Goal: Task Accomplishment & Management: Complete application form

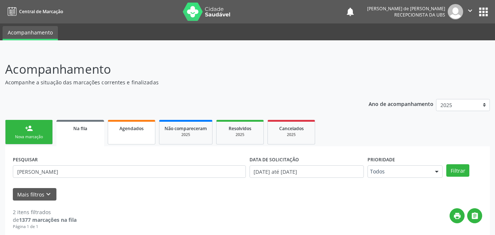
click at [128, 125] on div "Agendados" at bounding box center [131, 128] width 37 height 8
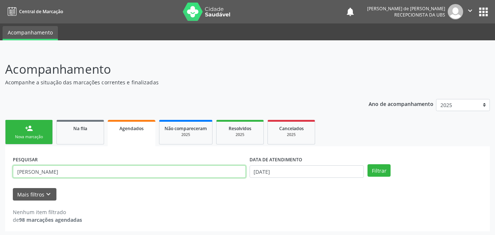
drag, startPoint x: 39, startPoint y: 173, endPoint x: 0, endPoint y: 165, distance: 39.5
click at [0, 165] on div "Acompanhamento Acompanhe a situação das marcações correntes e finalizadas Relat…" at bounding box center [247, 144] width 495 height 186
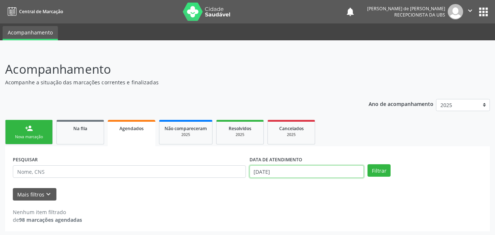
click at [308, 174] on input "07/10/2025" at bounding box center [307, 171] width 115 height 12
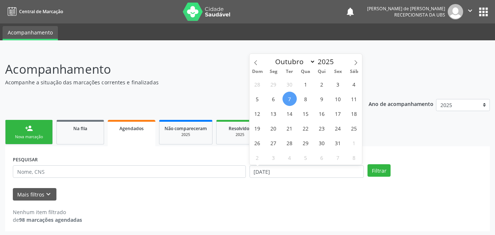
click at [291, 97] on span "7" at bounding box center [290, 99] width 14 height 14
type input "07/10/2025"
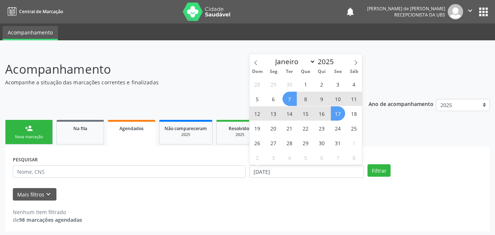
click at [337, 114] on span "17" at bounding box center [338, 113] width 14 height 14
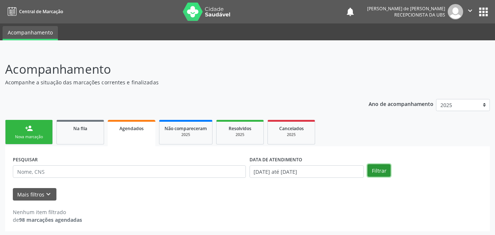
click at [385, 168] on button "Filtrar" at bounding box center [379, 170] width 23 height 12
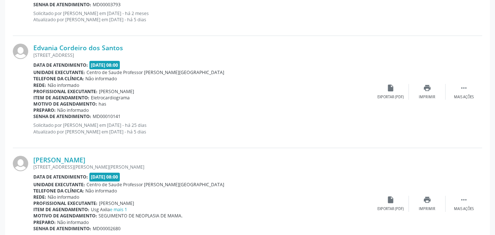
scroll to position [1709, 0]
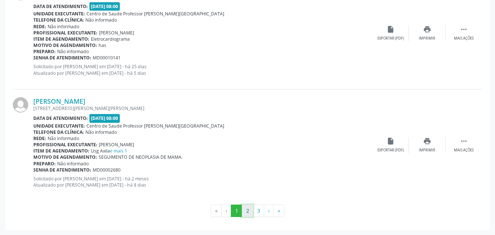
click at [249, 213] on button "2" at bounding box center [247, 211] width 11 height 12
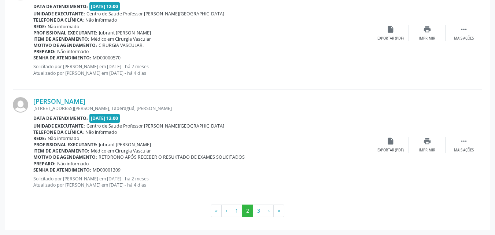
scroll to position [1545, 0]
click at [260, 213] on button "3" at bounding box center [258, 211] width 11 height 12
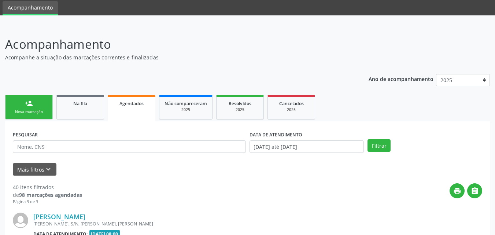
scroll to position [1156, 0]
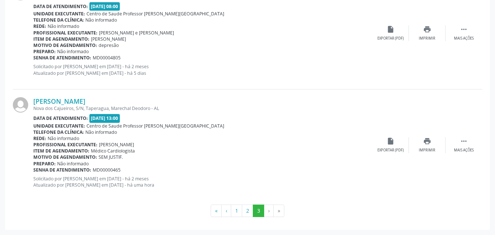
click at [267, 212] on li "›" at bounding box center [269, 211] width 10 height 12
click at [269, 212] on li "›" at bounding box center [269, 211] width 10 height 12
click at [237, 212] on button "1" at bounding box center [236, 211] width 11 height 12
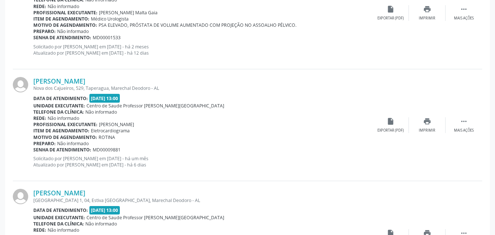
scroll to position [0, 0]
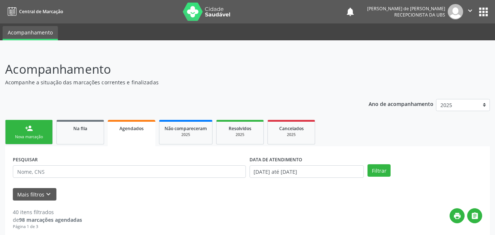
click at [34, 140] on link "person_add Nova marcação" at bounding box center [29, 132] width 48 height 25
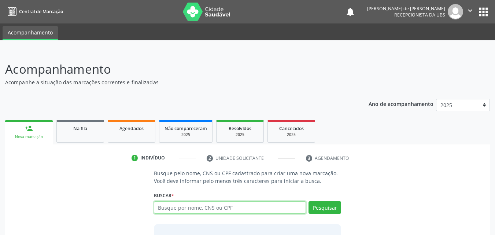
click at [170, 204] on input "text" at bounding box center [230, 207] width 153 height 12
type input "j"
type input "JOSE EDMILSON BARBOSA"
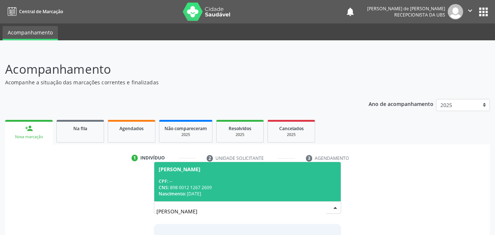
click at [250, 186] on div "CNS: 898 0012 1267 2609" at bounding box center [248, 187] width 178 height 6
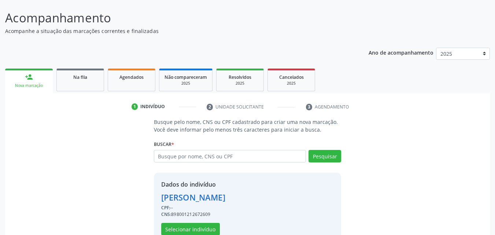
scroll to position [69, 0]
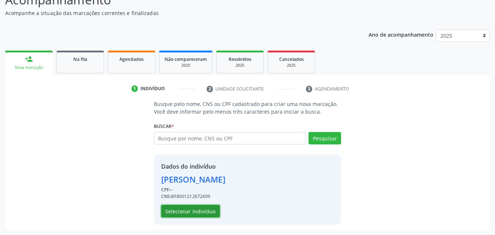
click at [200, 215] on button "Selecionar indivíduo" at bounding box center [190, 211] width 59 height 12
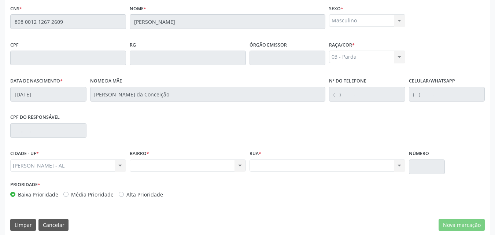
scroll to position [194, 0]
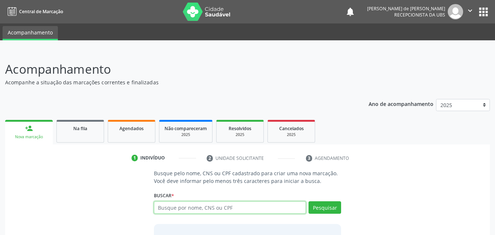
click at [165, 208] on input "text" at bounding box center [230, 207] width 153 height 12
type input "j"
type input "JOSE EDMILSON BARBOSA"
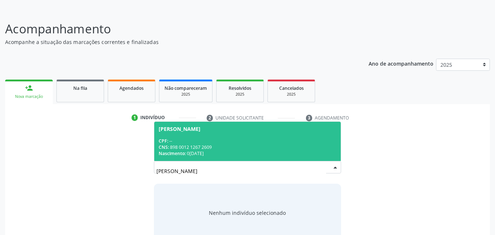
scroll to position [58, 0]
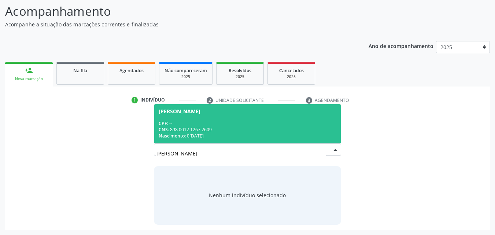
click at [200, 121] on div "CPF: --" at bounding box center [248, 123] width 178 height 6
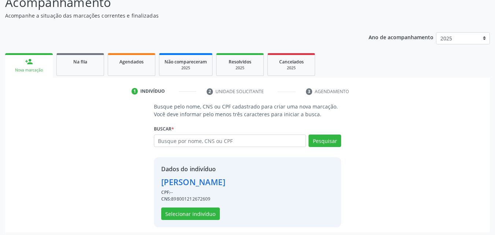
scroll to position [69, 0]
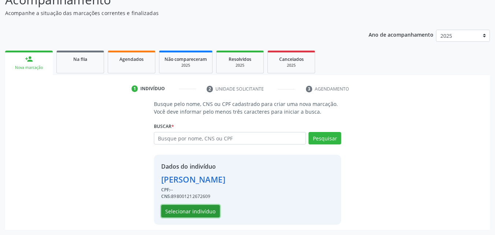
click at [200, 214] on button "Selecionar indivíduo" at bounding box center [190, 211] width 59 height 12
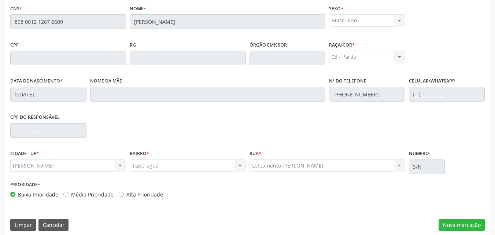
scroll to position [194, 0]
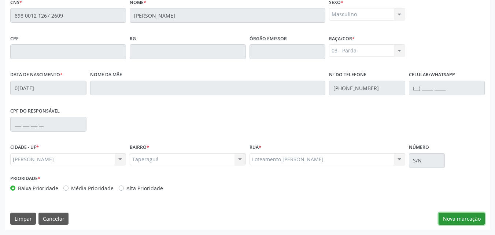
click at [446, 216] on button "Nova marcação" at bounding box center [462, 219] width 46 height 12
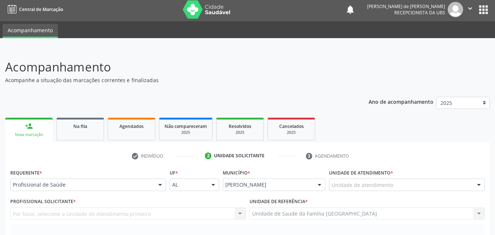
scroll to position [0, 0]
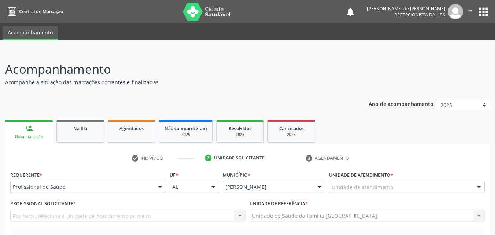
drag, startPoint x: 388, startPoint y: 184, endPoint x: 383, endPoint y: 183, distance: 4.8
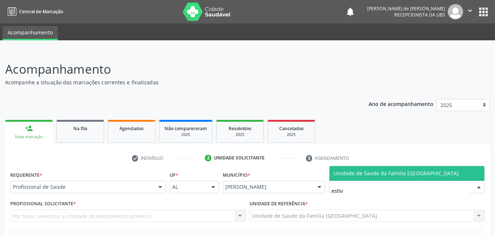
type input "estiva"
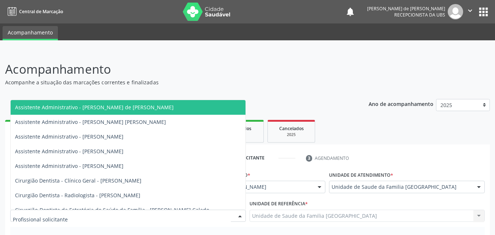
click at [84, 212] on div at bounding box center [128, 216] width 236 height 12
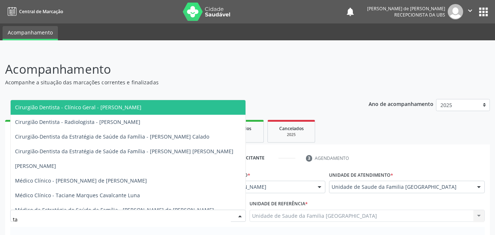
type input "tac"
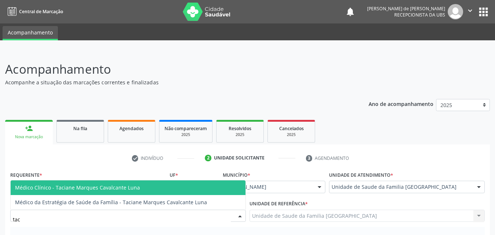
click at [93, 185] on span "Médico Clínico - Taciane Marques Cavalcante Luna" at bounding box center [77, 187] width 125 height 7
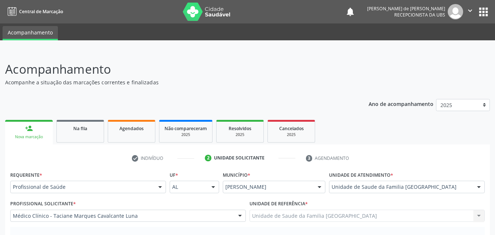
scroll to position [171, 0]
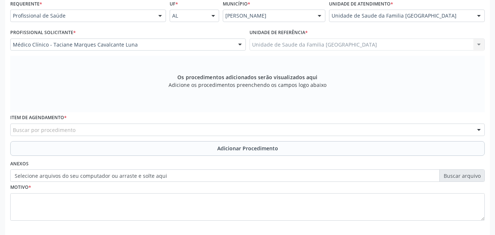
click at [84, 130] on div "Buscar por procedimento" at bounding box center [247, 130] width 475 height 12
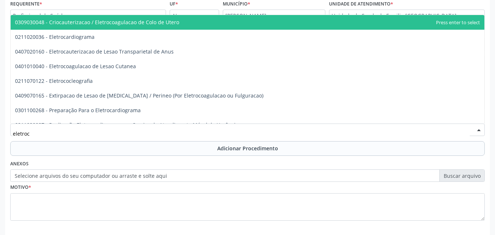
type input "eletroca"
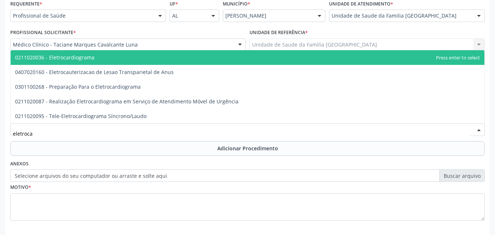
click at [76, 56] on span "0211020036 - Eletrocardiograma" at bounding box center [55, 57] width 80 height 7
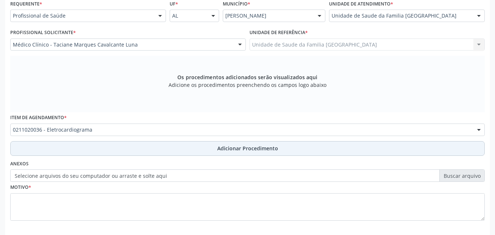
click at [102, 143] on button "Adicionar Procedimento" at bounding box center [247, 148] width 475 height 15
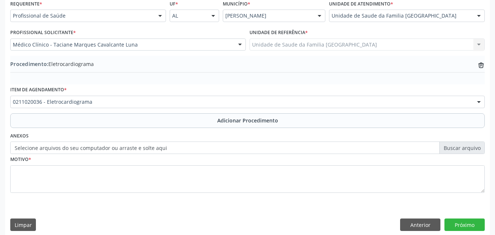
click at [91, 149] on label "Selecione arquivos do seu computador ou arraste e solte aqui" at bounding box center [247, 148] width 475 height 12
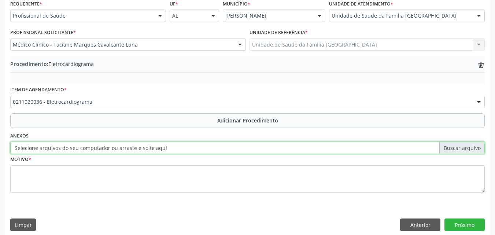
click at [91, 149] on input "Selecione arquivos do seu computador ou arraste e solte aqui" at bounding box center [247, 148] width 475 height 12
type input "C:\fakepath\1.jpg"
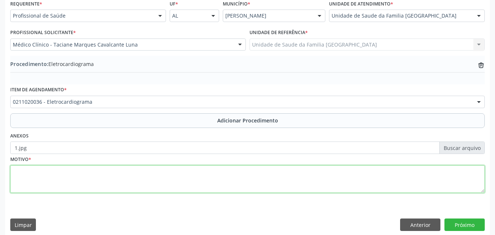
click at [100, 184] on textarea at bounding box center [247, 179] width 475 height 28
type textarea "ROTINA CLINICA."
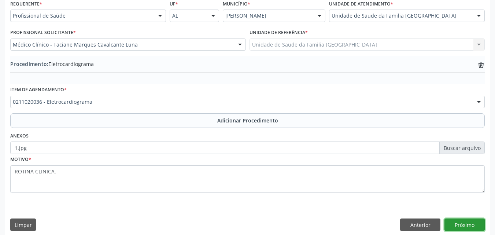
click at [465, 223] on button "Próximo" at bounding box center [465, 225] width 40 height 12
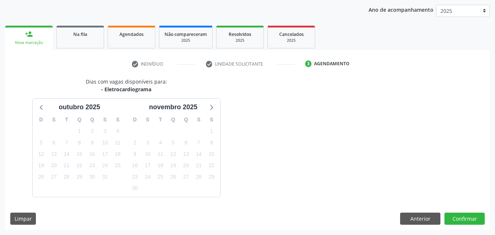
scroll to position [116, 0]
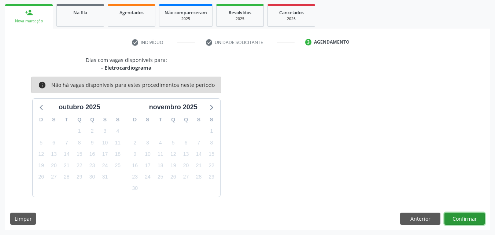
click at [470, 216] on button "Confirmar" at bounding box center [465, 219] width 40 height 12
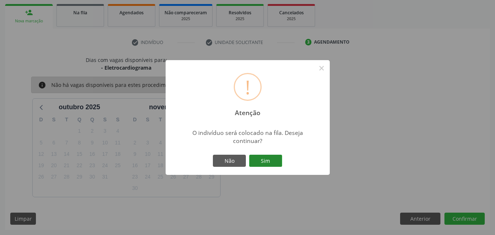
click at [275, 164] on button "Sim" at bounding box center [265, 161] width 33 height 12
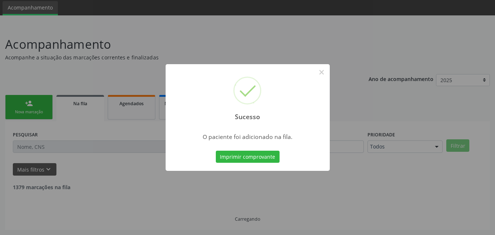
scroll to position [17, 0]
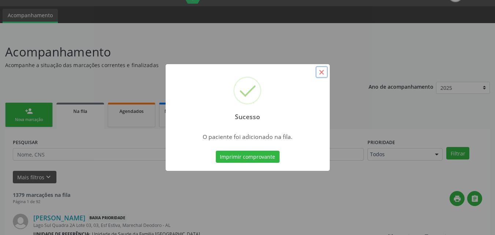
click at [321, 71] on button "×" at bounding box center [322, 72] width 12 height 12
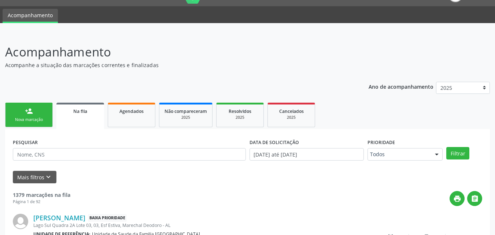
click at [29, 111] on div "person_add" at bounding box center [29, 111] width 8 height 8
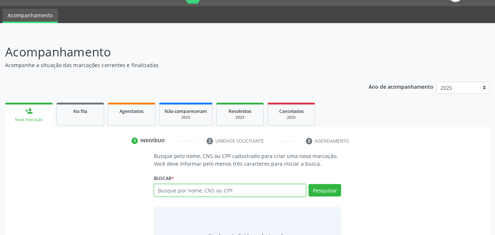
click at [189, 191] on input "text" at bounding box center [230, 190] width 153 height 12
type input "ANTONIA DAS GRAÇAS DE SOUZA PEREIRA"
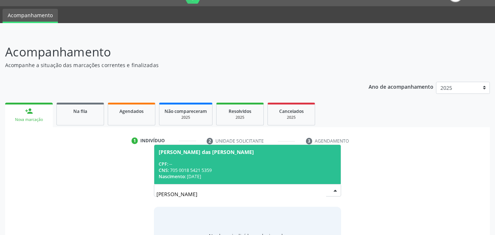
click at [222, 168] on div "CNS: 705 0018 5421 5359" at bounding box center [248, 170] width 178 height 6
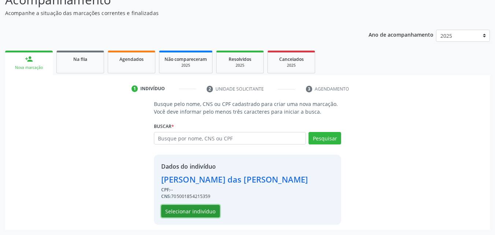
click at [208, 208] on button "Selecionar indivíduo" at bounding box center [190, 211] width 59 height 12
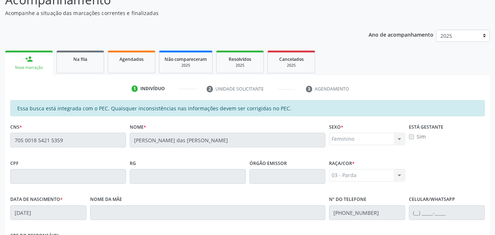
scroll to position [194, 0]
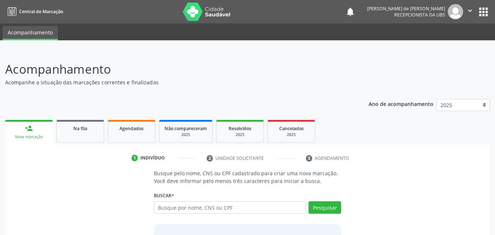
click at [201, 208] on input "text" at bounding box center [230, 207] width 153 height 12
type input "705 0018 5421 5359"
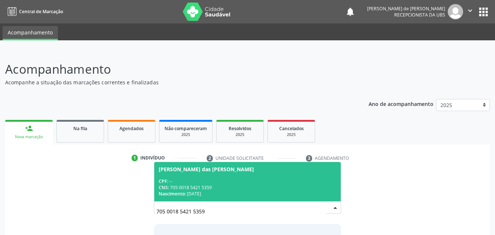
click at [211, 183] on div "CPF: --" at bounding box center [248, 181] width 178 height 6
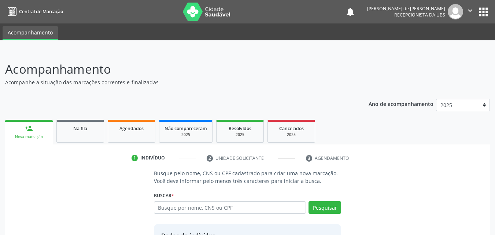
scroll to position [69, 0]
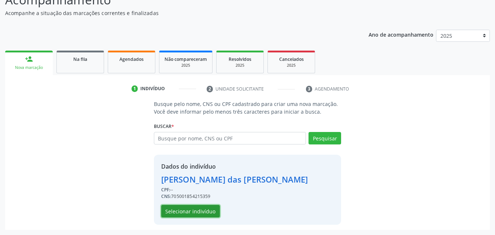
click at [185, 210] on button "Selecionar indivíduo" at bounding box center [190, 211] width 59 height 12
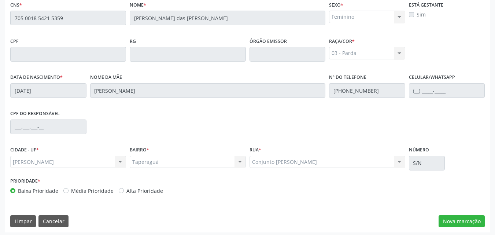
scroll to position [194, 0]
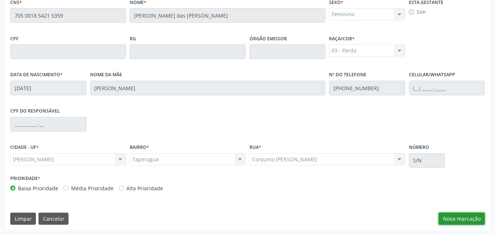
click at [462, 222] on button "Nova marcação" at bounding box center [462, 219] width 46 height 12
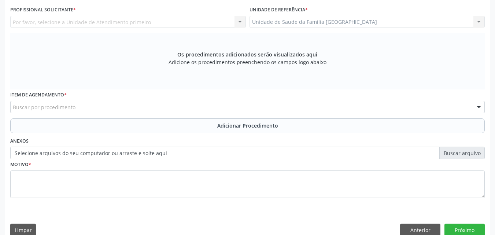
scroll to position [0, 0]
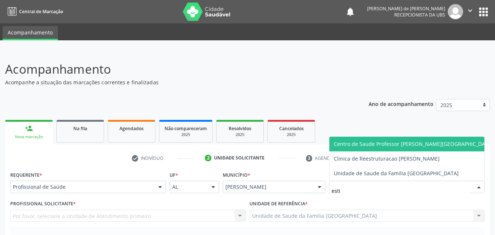
type input "estiv"
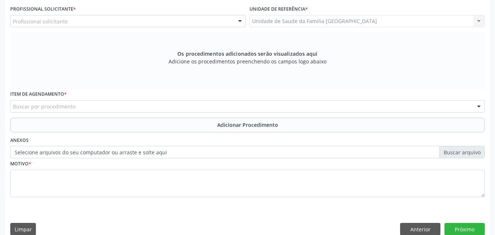
scroll to position [205, 0]
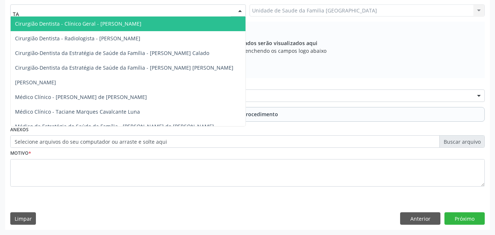
type input "TAC"
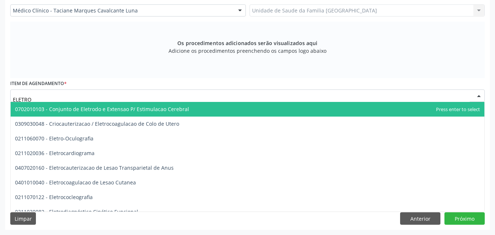
type input "ELETROC"
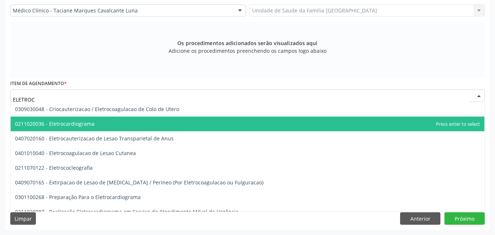
click at [73, 125] on span "0211020036 - Eletrocardiograma" at bounding box center [55, 123] width 80 height 7
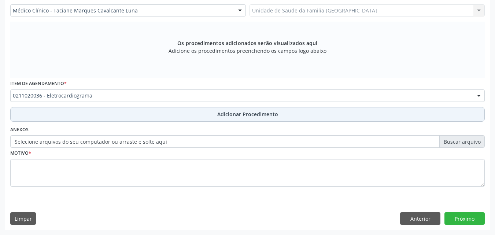
click at [75, 112] on button "Adicionar Procedimento" at bounding box center [247, 114] width 475 height 15
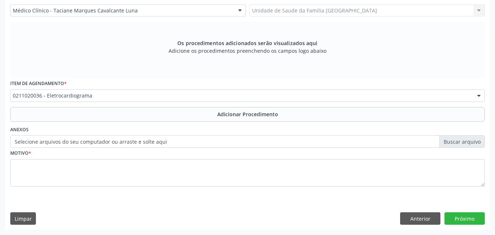
scroll to position [178, 0]
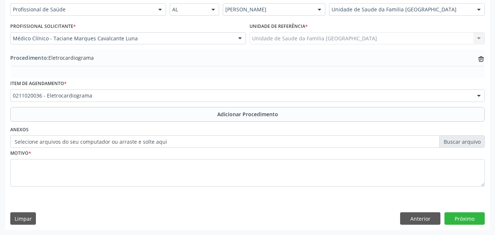
click at [70, 145] on label "Selecione arquivos do seu computador ou arraste e solte aqui" at bounding box center [247, 141] width 475 height 12
click at [70, 145] on input "Selecione arquivos do seu computador ou arraste e solte aqui" at bounding box center [247, 141] width 475 height 12
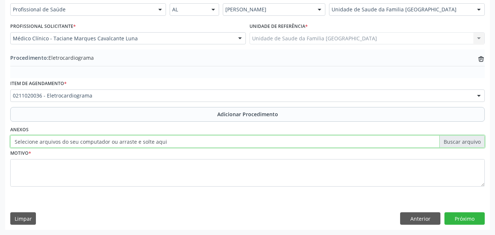
type input "C:\fakepath\2.jpg"
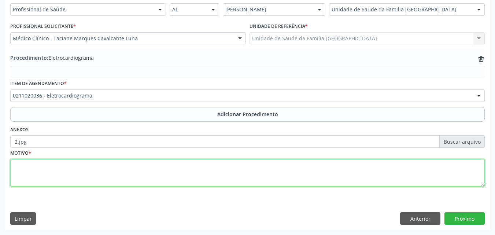
click at [75, 182] on textarea at bounding box center [247, 173] width 475 height 28
type textarea "AVALIAÇÃO CLÍNICA."
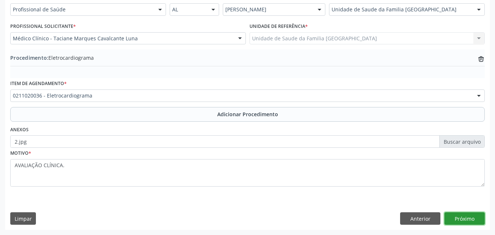
click at [463, 213] on button "Próximo" at bounding box center [465, 218] width 40 height 12
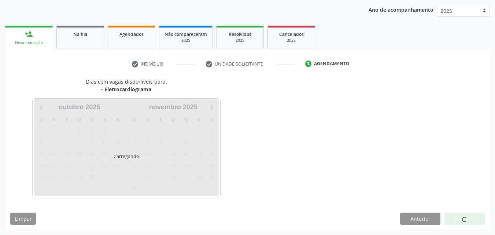
scroll to position [116, 0]
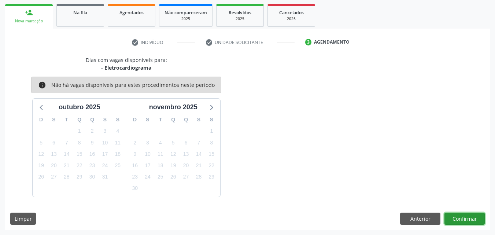
click at [453, 214] on button "Confirmar" at bounding box center [465, 219] width 40 height 12
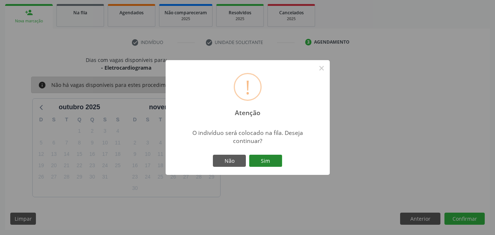
click at [266, 158] on button "Sim" at bounding box center [265, 161] width 33 height 12
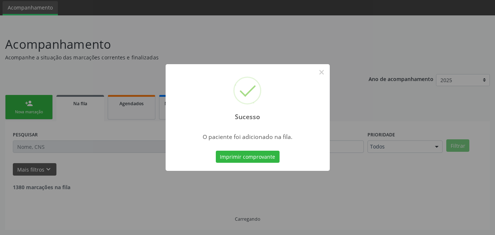
scroll to position [17, 0]
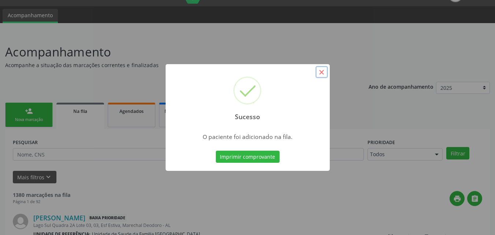
click at [321, 75] on button "×" at bounding box center [322, 72] width 12 height 12
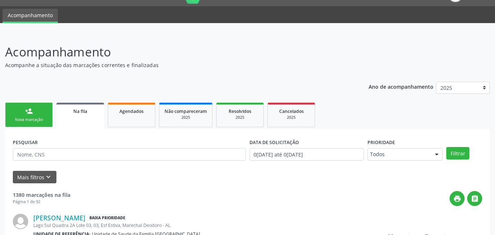
click at [22, 115] on link "person_add Nova marcação" at bounding box center [29, 115] width 48 height 25
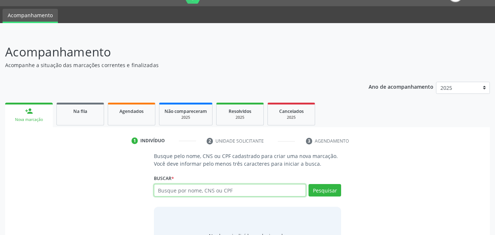
click at [199, 189] on input "text" at bounding box center [230, 190] width 153 height 12
type input "[PERSON_NAME]"
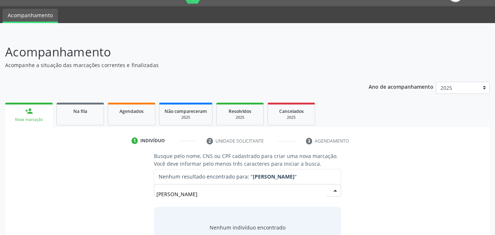
click at [241, 191] on input "[PERSON_NAME]" at bounding box center [242, 194] width 170 height 15
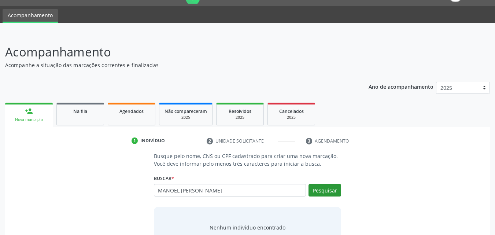
type input "MANOEL [PERSON_NAME]"
click at [320, 189] on button "Pesquisar" at bounding box center [325, 190] width 33 height 12
type input "MANOEL [PERSON_NAME]"
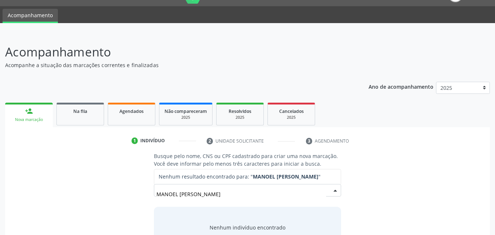
drag, startPoint x: 187, startPoint y: 187, endPoint x: 124, endPoint y: 184, distance: 62.4
click at [130, 184] on div "Busque pelo nome, CNS ou CPF cadastrado para criar uma nova marcação. Você deve…" at bounding box center [247, 208] width 475 height 113
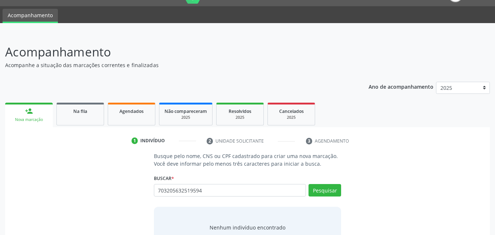
type input "703205632519594"
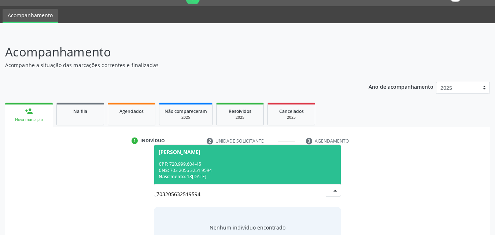
click at [252, 162] on div "CPF: 720.999.604-45" at bounding box center [248, 164] width 178 height 6
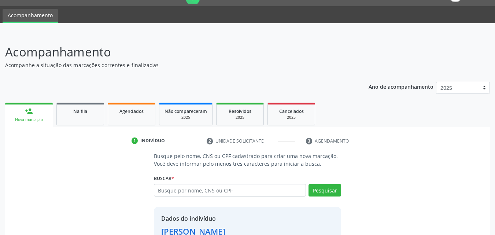
scroll to position [69, 0]
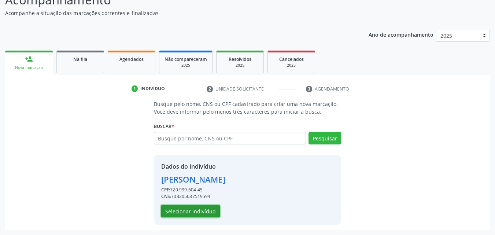
click at [205, 211] on button "Selecionar indivíduo" at bounding box center [190, 211] width 59 height 12
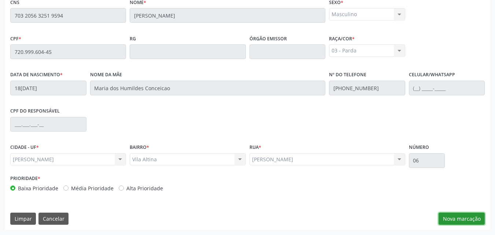
click at [444, 217] on button "Nova marcação" at bounding box center [462, 219] width 46 height 12
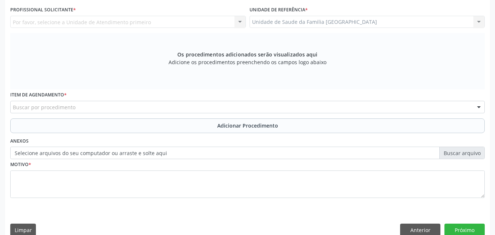
scroll to position [23, 0]
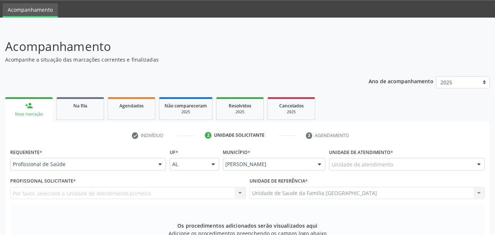
click at [396, 163] on div "Unidade de atendimento" at bounding box center [407, 164] width 156 height 12
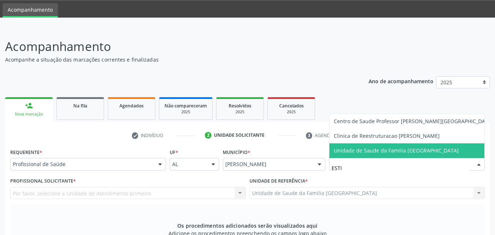
type input "ESTIV"
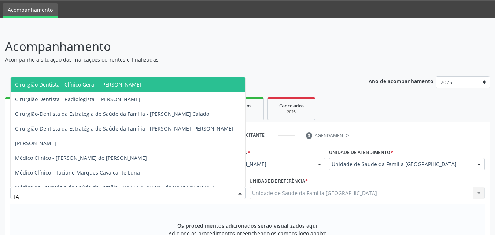
type input "TAC"
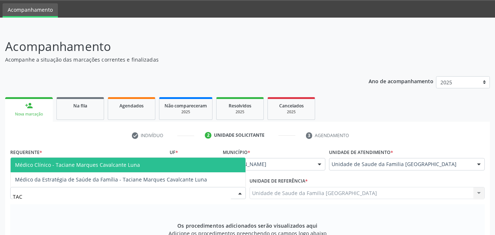
click at [85, 168] on span "Médico Clínico - Taciane Marques Cavalcante Luna" at bounding box center [77, 164] width 125 height 7
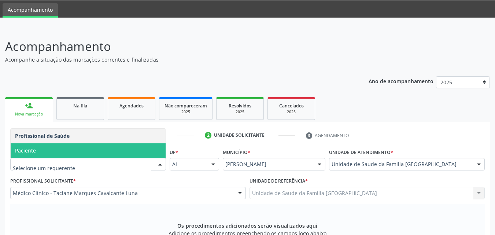
click at [57, 147] on span "Paciente" at bounding box center [88, 150] width 155 height 15
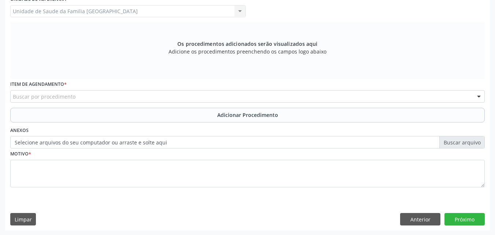
scroll to position [205, 0]
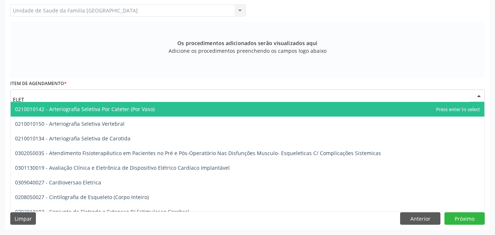
type input "ELETR"
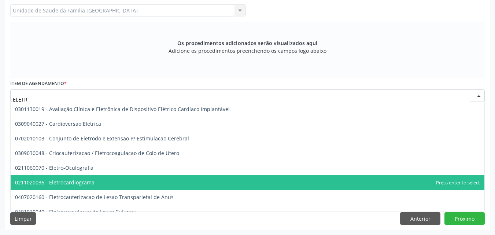
click at [82, 182] on span "0211020036 - Eletrocardiograma" at bounding box center [55, 182] width 80 height 7
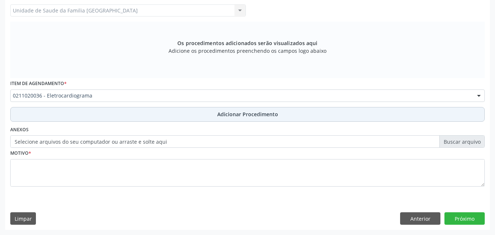
click at [77, 114] on button "Adicionar Procedimento" at bounding box center [247, 114] width 475 height 15
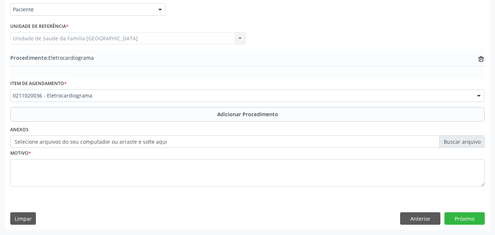
click at [72, 139] on label "Selecione arquivos do seu computador ou arraste e solte aqui" at bounding box center [247, 141] width 475 height 12
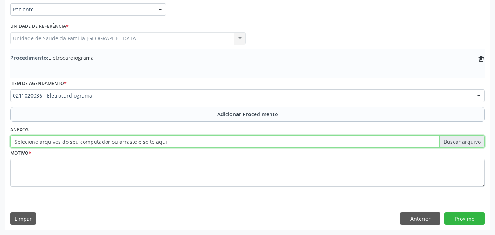
click at [72, 139] on input "Selecione arquivos do seu computador ou arraste e solte aqui" at bounding box center [247, 141] width 475 height 12
type input "C:\fakepath\3.jpg"
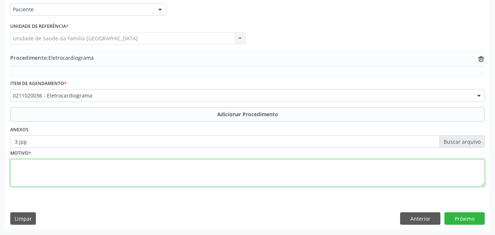
click at [171, 173] on textarea at bounding box center [247, 173] width 475 height 28
type textarea "AVALIAÇÃO CLÍNICA."
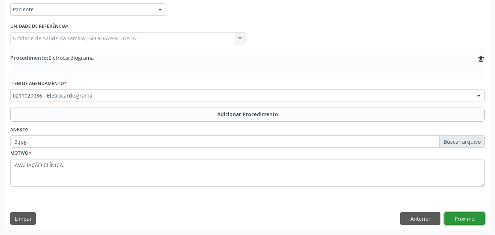
click at [464, 216] on button "Próximo" at bounding box center [465, 218] width 40 height 12
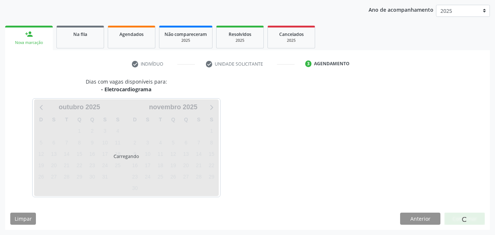
scroll to position [116, 0]
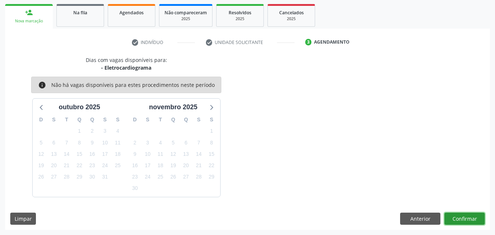
click at [463, 216] on button "Confirmar" at bounding box center [465, 219] width 40 height 12
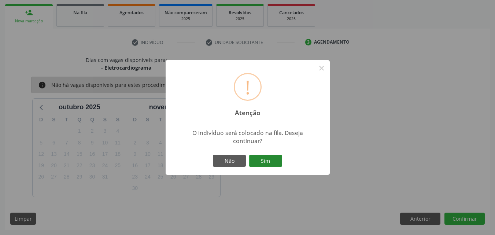
click at [259, 159] on button "Sim" at bounding box center [265, 161] width 33 height 12
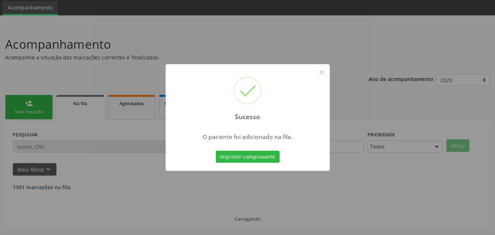
scroll to position [17, 0]
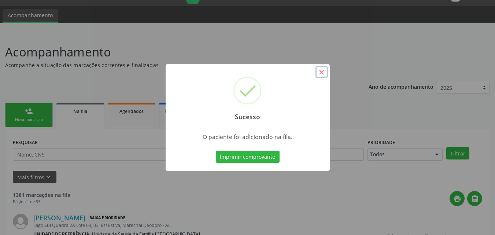
click at [323, 70] on button "×" at bounding box center [322, 72] width 12 height 12
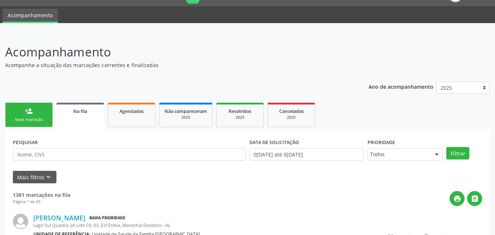
click at [30, 108] on div "person_add" at bounding box center [29, 111] width 8 height 8
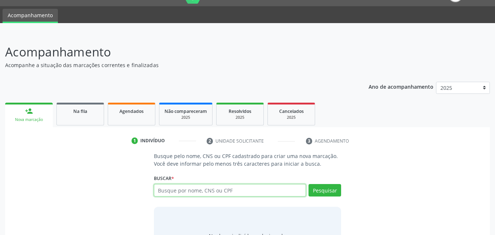
click at [190, 193] on input "text" at bounding box center [230, 190] width 153 height 12
type input "[PERSON_NAME]"
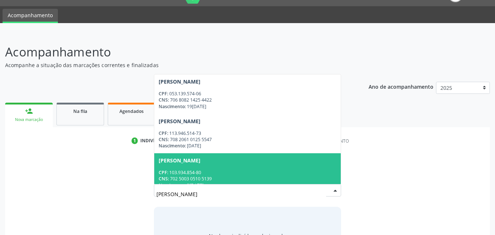
drag, startPoint x: 81, startPoint y: 204, endPoint x: 143, endPoint y: 206, distance: 62.4
click at [83, 202] on div "Busque pelo nome, CNS ou CPF cadastrado para criar uma nova marcação. Você deve…" at bounding box center [247, 208] width 475 height 113
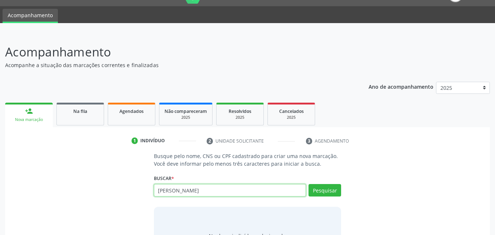
drag, startPoint x: 241, startPoint y: 192, endPoint x: 50, endPoint y: 178, distance: 191.6
click at [105, 186] on div "Busque pelo nome, CNS ou CPF cadastrado para criar uma nova marcação. Você deve…" at bounding box center [247, 208] width 475 height 113
type input "05313957406"
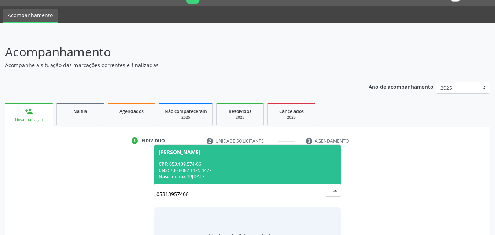
click at [235, 160] on span "[PERSON_NAME] CPF: 053.139.574-06 CNS: 706 8082 1425 4422 Nascimento: [DATE]" at bounding box center [247, 164] width 187 height 39
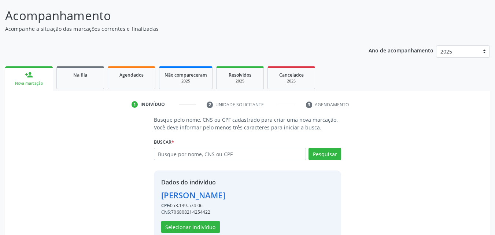
scroll to position [69, 0]
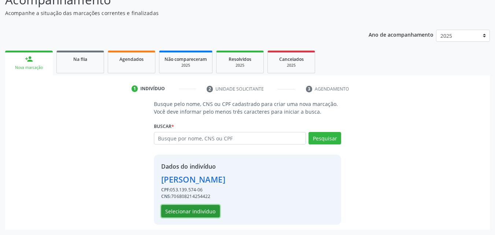
click at [206, 215] on button "Selecionar indivíduo" at bounding box center [190, 211] width 59 height 12
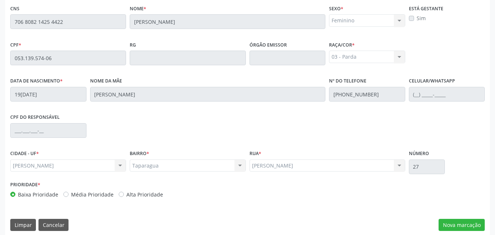
scroll to position [194, 0]
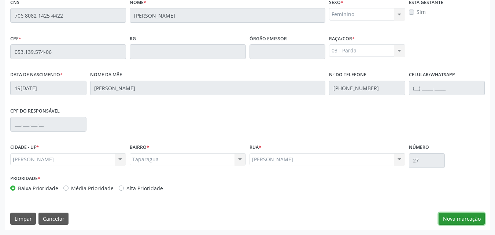
click at [472, 216] on button "Nova marcação" at bounding box center [462, 219] width 46 height 12
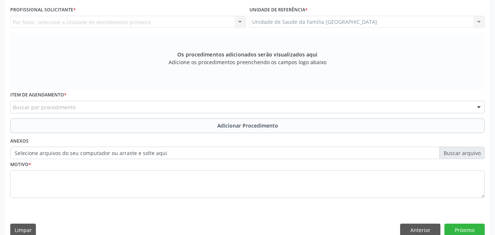
scroll to position [23, 0]
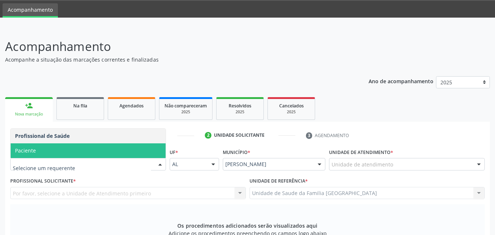
click at [26, 148] on span "Paciente" at bounding box center [25, 150] width 21 height 7
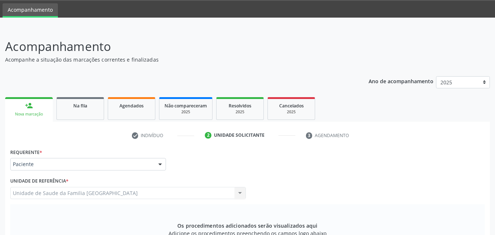
scroll to position [194, 0]
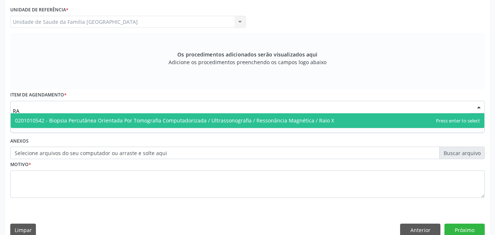
type input "R"
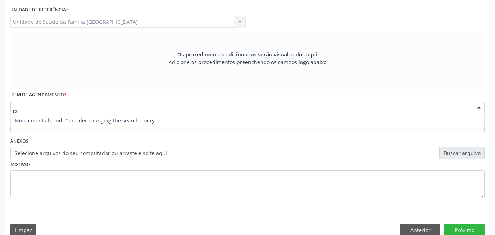
scroll to position [0, 0]
type input "r"
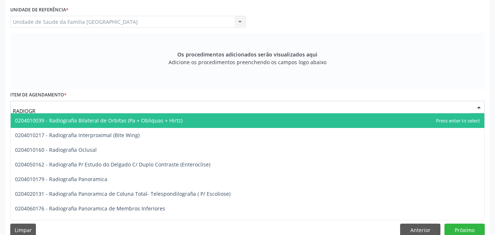
type input "RADIOGRA"
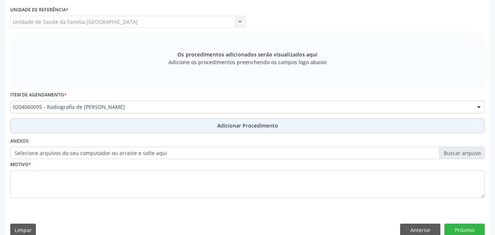
click at [80, 128] on button "Adicionar Procedimento" at bounding box center [247, 125] width 475 height 15
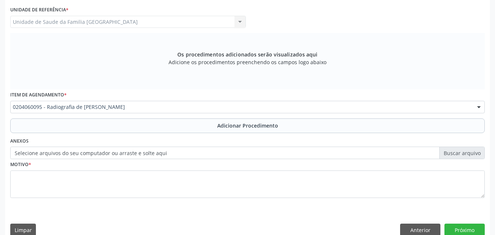
scroll to position [178, 0]
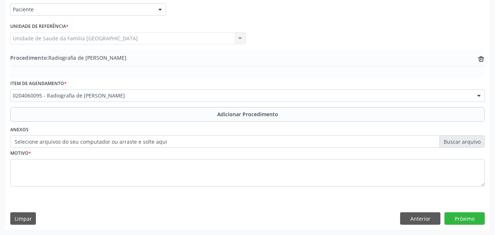
click at [68, 141] on label "Selecione arquivos do seu computador ou arraste e solte aqui" at bounding box center [247, 141] width 475 height 12
click at [68, 141] on input "Selecione arquivos do seu computador ou arraste e solte aqui" at bounding box center [247, 141] width 475 height 12
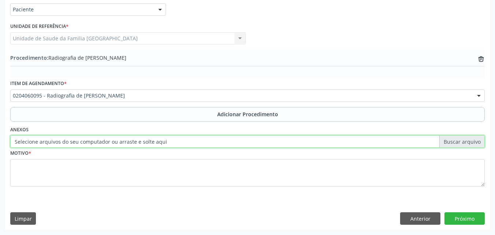
type input "C:\fakepath\4.jpg"
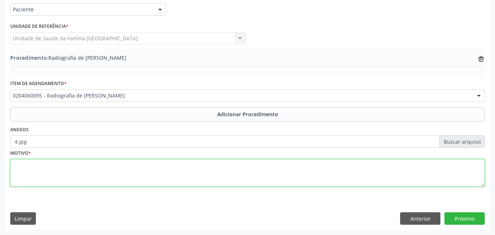
click at [33, 170] on textarea at bounding box center [247, 173] width 475 height 28
click at [93, 165] on textarea "RADIOGRAFIA DE COCCIX PA E P. JUST: DORES." at bounding box center [247, 173] width 475 height 28
type textarea "RADIOGRAFIA DE COCCIX PA E P. JUST: DORES."
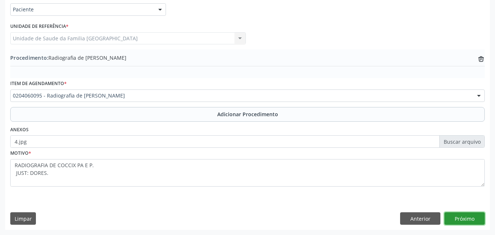
click at [454, 217] on button "Próximo" at bounding box center [465, 218] width 40 height 12
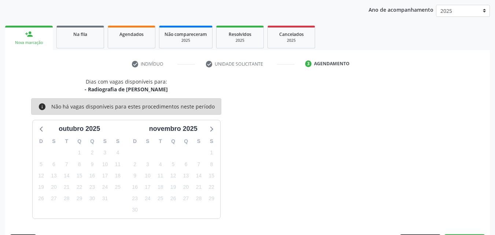
scroll to position [116, 0]
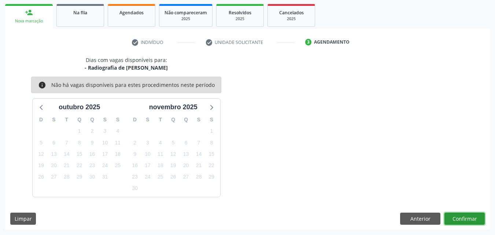
click at [454, 217] on button "Confirmar" at bounding box center [465, 219] width 40 height 12
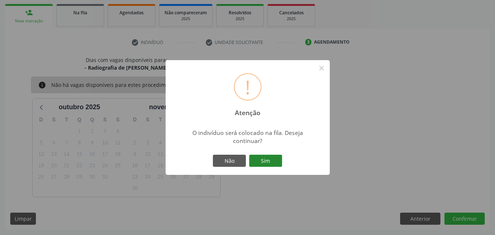
click at [268, 160] on button "Sim" at bounding box center [265, 161] width 33 height 12
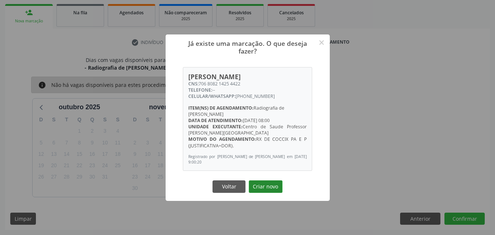
click at [268, 182] on button "Criar novo" at bounding box center [266, 186] width 34 height 12
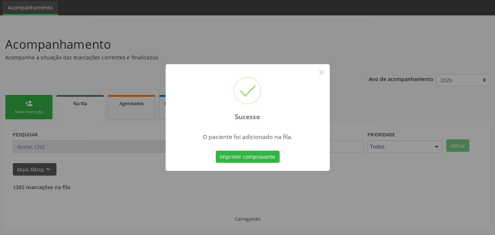
scroll to position [17, 0]
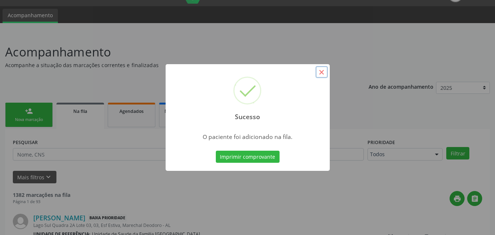
click at [321, 73] on button "×" at bounding box center [322, 72] width 12 height 12
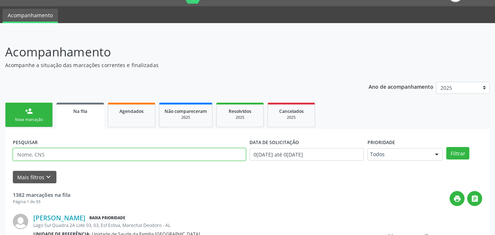
click at [136, 157] on input "text" at bounding box center [129, 154] width 233 height 12
type input "MAMOGRAFIA"
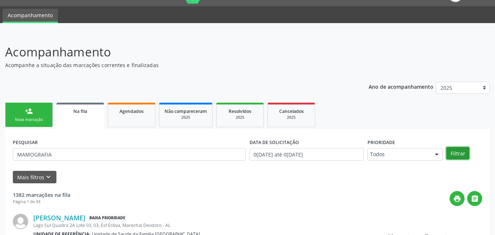
click at [454, 153] on button "Filtrar" at bounding box center [458, 153] width 23 height 12
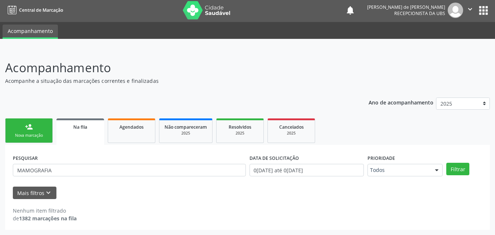
scroll to position [1, 0]
click at [39, 193] on button "Mais filtros keyboard_arrow_down" at bounding box center [35, 193] width 44 height 13
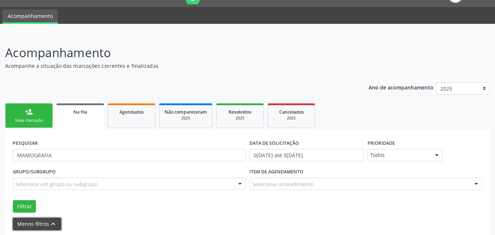
scroll to position [0, 0]
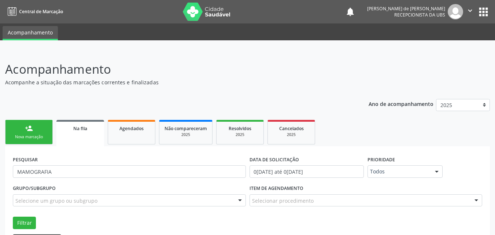
click at [80, 133] on link "Na fila" at bounding box center [80, 133] width 48 height 26
click at [81, 132] on link "Na fila" at bounding box center [80, 133] width 48 height 26
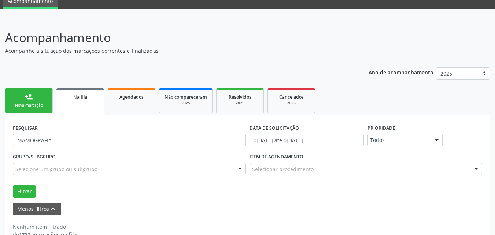
scroll to position [48, 0]
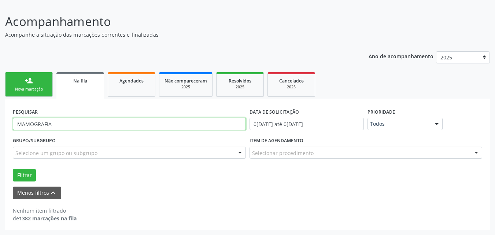
drag, startPoint x: 77, startPoint y: 123, endPoint x: 0, endPoint y: 107, distance: 78.7
click at [0, 107] on div "Acompanhamento Acompanhe a situação das marcações correntes e finalizadas Relat…" at bounding box center [247, 119] width 495 height 232
click at [79, 118] on input "text" at bounding box center [129, 124] width 233 height 12
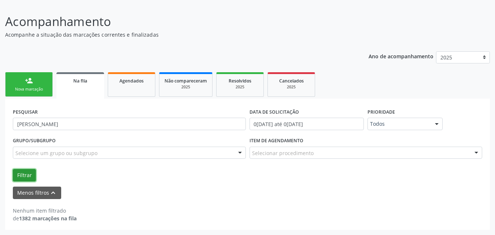
click at [29, 178] on button "Filtrar" at bounding box center [24, 175] width 23 height 12
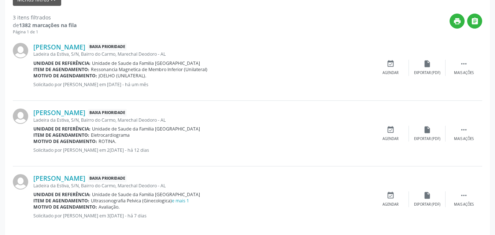
scroll to position [251, 0]
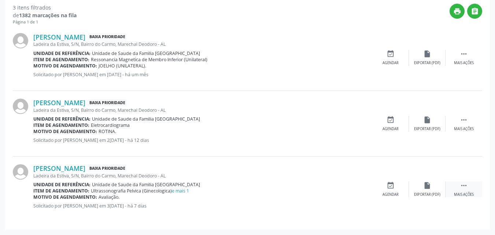
click at [463, 185] on icon "" at bounding box center [464, 186] width 8 height 8
click at [356, 190] on div "print Imprimir" at bounding box center [354, 190] width 37 height 16
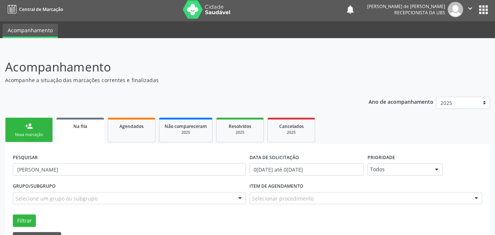
scroll to position [0, 0]
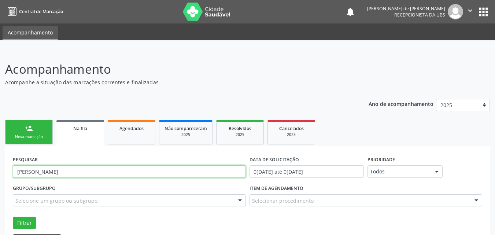
drag, startPoint x: 85, startPoint y: 172, endPoint x: 15, endPoint y: 141, distance: 76.5
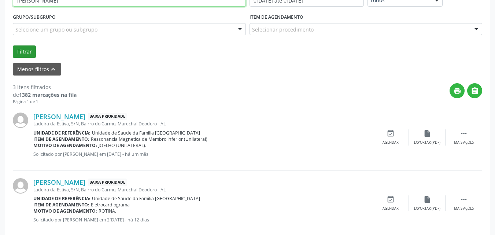
type input "[PERSON_NAME]"
click at [26, 53] on button "Filtrar" at bounding box center [24, 51] width 23 height 12
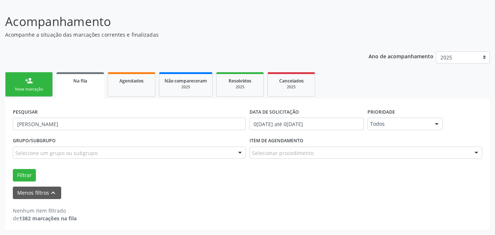
scroll to position [48, 0]
click at [170, 192] on div "Menos filtros keyboard_arrow_up" at bounding box center [247, 193] width 473 height 13
click at [146, 175] on div "Filtrar" at bounding box center [247, 175] width 473 height 12
drag, startPoint x: 84, startPoint y: 126, endPoint x: 0, endPoint y: 125, distance: 84.0
click at [0, 125] on div "Acompanhamento Acompanhe a situação das marcações correntes e finalizadas Relat…" at bounding box center [247, 119] width 495 height 232
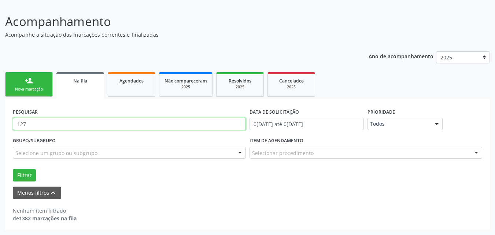
type input "127"
click at [27, 79] on div "person_add" at bounding box center [29, 81] width 8 height 8
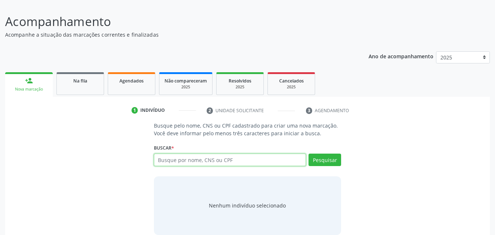
click at [186, 161] on input "text" at bounding box center [230, 160] width 153 height 12
type input "12786479452"
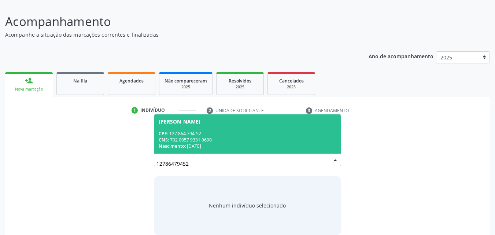
click at [205, 137] on div "CNS: 702 0057 9331 0690" at bounding box center [248, 140] width 178 height 6
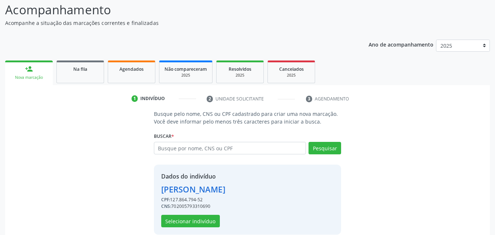
scroll to position [69, 0]
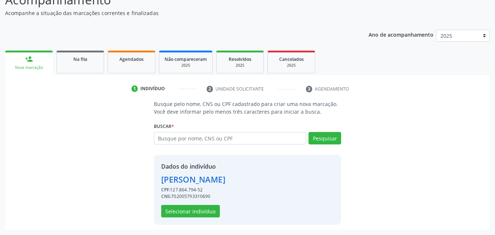
click at [180, 204] on div "Dados do indivíduo [PERSON_NAME] CPF: 127.864.794-52 CNS: 702005793310690 Selec…" at bounding box center [193, 189] width 64 height 55
click at [183, 210] on button "Selecionar indivíduo" at bounding box center [190, 211] width 59 height 12
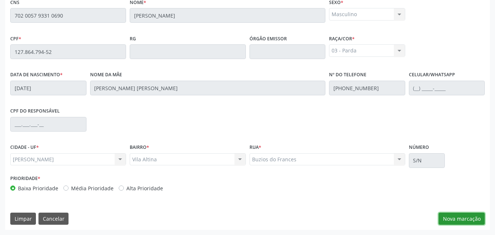
click at [456, 220] on button "Nova marcação" at bounding box center [462, 219] width 46 height 12
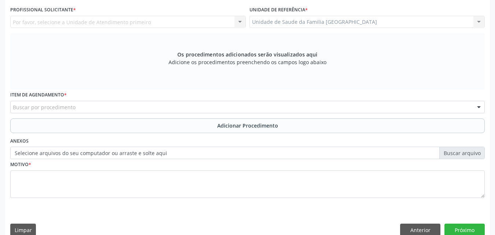
scroll to position [23, 0]
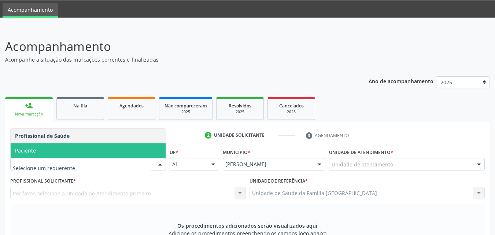
click at [62, 150] on span "Paciente" at bounding box center [88, 150] width 155 height 15
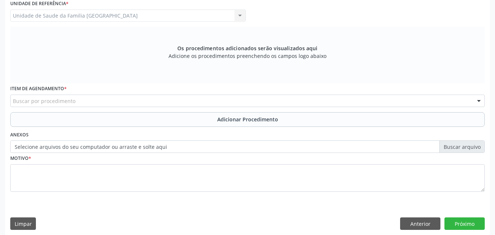
scroll to position [205, 0]
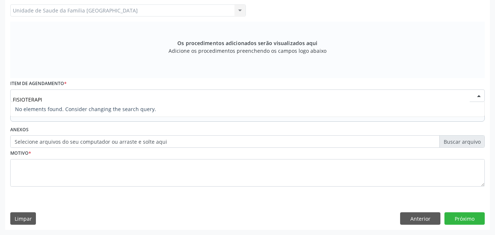
type input "FISIOTERAP"
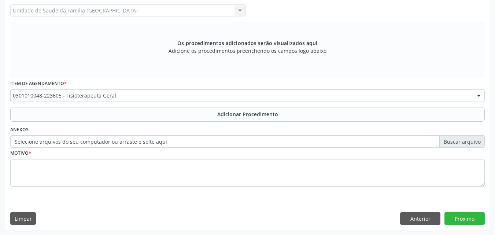
scroll to position [0, 0]
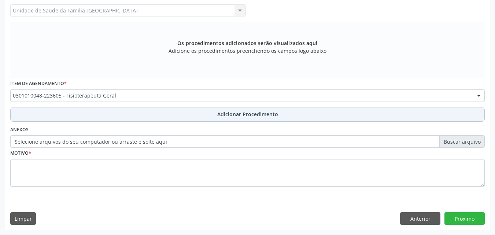
click at [73, 115] on button "Adicionar Procedimento" at bounding box center [247, 114] width 475 height 15
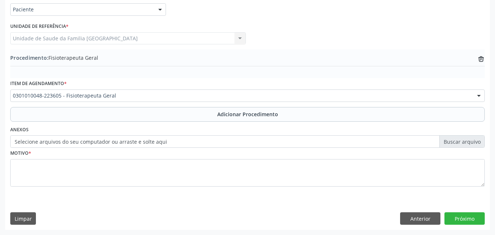
scroll to position [178, 0]
click at [71, 139] on label "Selecione arquivos do seu computador ou arraste e solte aqui" at bounding box center [247, 141] width 475 height 12
click at [71, 139] on input "Selecione arquivos do seu computador ou arraste e solte aqui" at bounding box center [247, 141] width 475 height 12
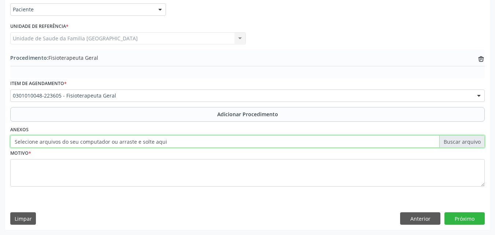
type input "C:\fakepath\5.jpg"
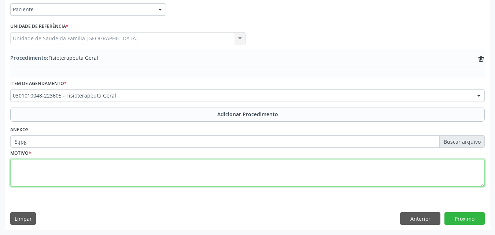
click at [126, 167] on textarea at bounding box center [247, 173] width 475 height 28
type textarea "20 SESSÕES DE FISIO EM MÃO."
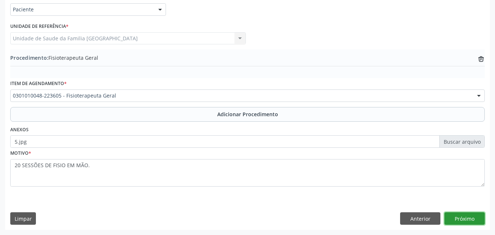
click at [464, 221] on button "Próximo" at bounding box center [465, 218] width 40 height 12
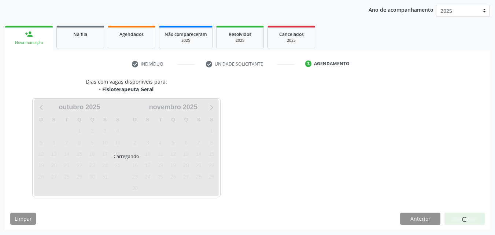
click at [456, 217] on div at bounding box center [465, 219] width 40 height 12
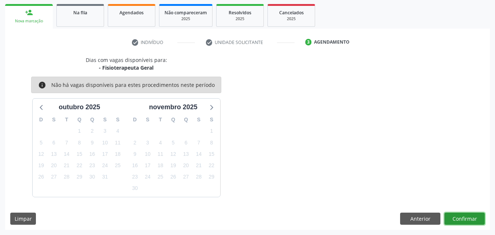
click at [461, 221] on button "Confirmar" at bounding box center [465, 219] width 40 height 12
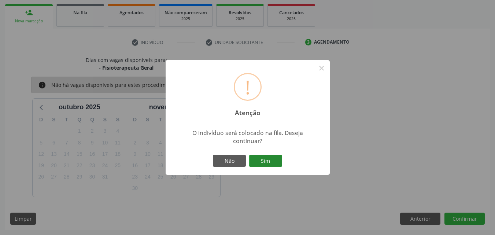
click at [271, 160] on button "Sim" at bounding box center [265, 161] width 33 height 12
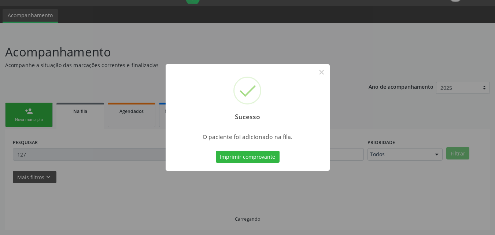
scroll to position [17, 0]
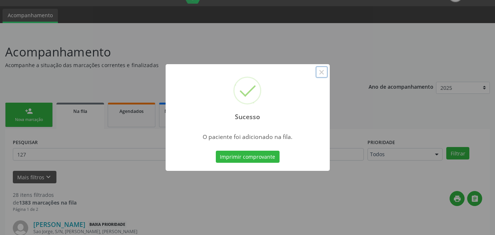
drag, startPoint x: 322, startPoint y: 72, endPoint x: 331, endPoint y: 73, distance: 9.5
click at [321, 73] on button "×" at bounding box center [322, 72] width 12 height 12
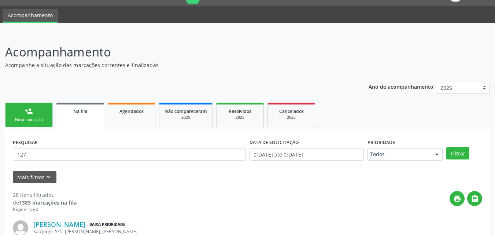
click at [27, 113] on div "person_add" at bounding box center [29, 111] width 8 height 8
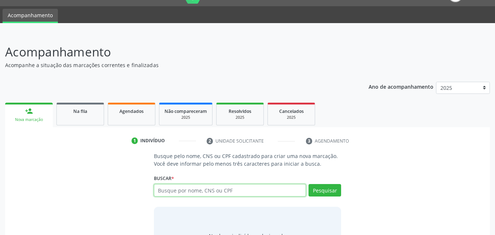
click at [173, 193] on input "text" at bounding box center [230, 190] width 153 height 12
type input "706808214254422"
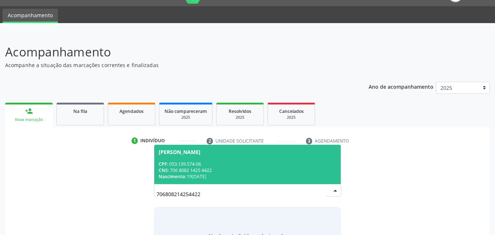
click at [239, 164] on div "CPF: 053.139.574-06" at bounding box center [248, 164] width 178 height 6
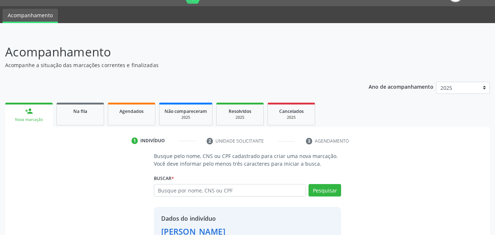
scroll to position [69, 0]
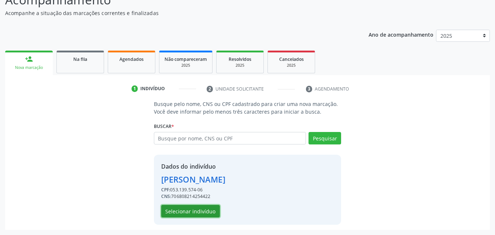
click at [211, 209] on button "Selecionar indivíduo" at bounding box center [190, 211] width 59 height 12
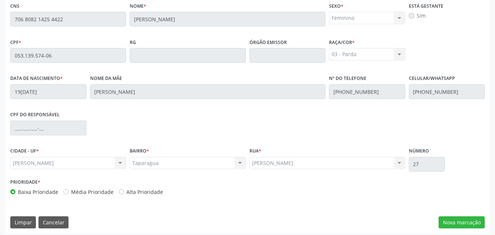
scroll to position [194, 0]
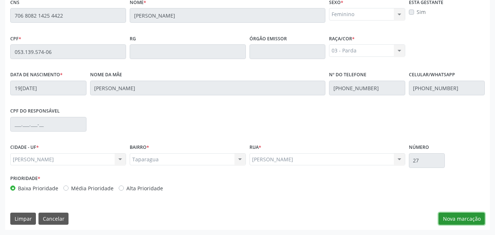
click at [452, 217] on button "Nova marcação" at bounding box center [462, 219] width 46 height 12
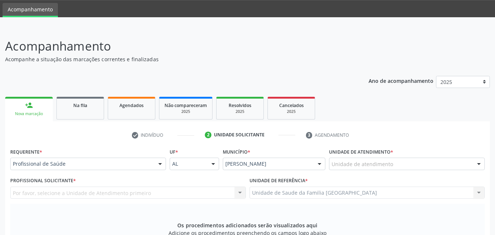
scroll to position [23, 0]
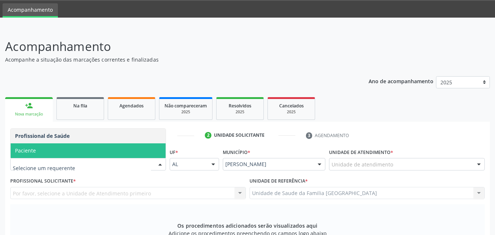
click at [46, 153] on span "Paciente" at bounding box center [88, 150] width 155 height 15
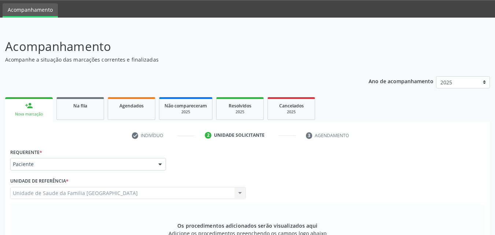
scroll to position [205, 0]
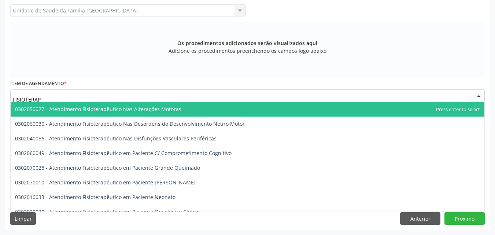
type input "FISIOTERA"
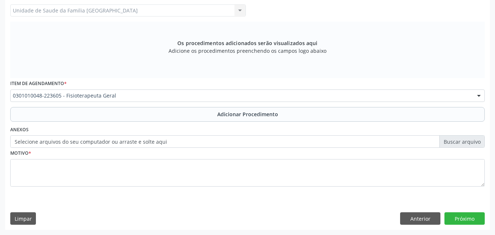
scroll to position [0, 0]
drag, startPoint x: 78, startPoint y: 114, endPoint x: 75, endPoint y: 153, distance: 39.0
click at [79, 114] on button "Adicionar Procedimento" at bounding box center [247, 114] width 475 height 15
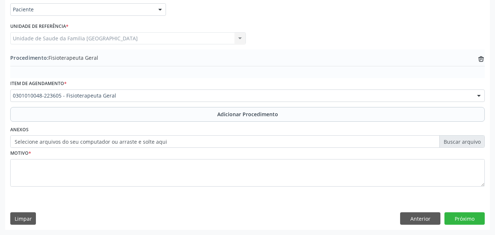
click at [73, 147] on label "Selecione arquivos do seu computador ou arraste e solte aqui" at bounding box center [247, 141] width 475 height 12
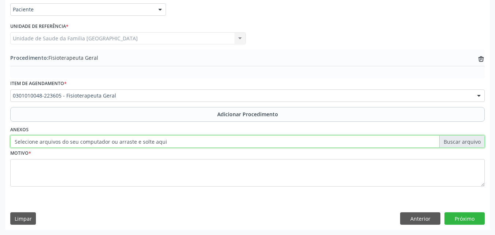
click at [73, 147] on input "Selecione arquivos do seu computador ou arraste e solte aqui" at bounding box center [247, 141] width 475 height 12
type input "C:\fakepath\6.jpg"
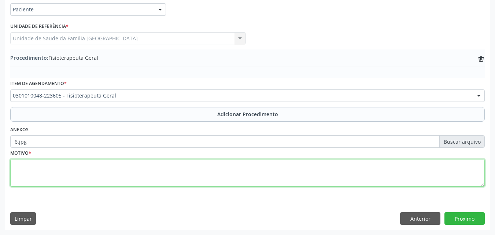
click at [120, 181] on textarea at bounding box center [247, 173] width 475 height 28
type textarea "30 SESSÕES DE FISIOTERAPIA."
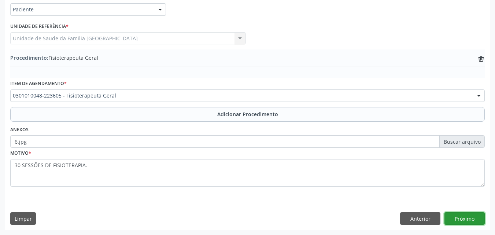
click at [459, 217] on button "Próximo" at bounding box center [465, 218] width 40 height 12
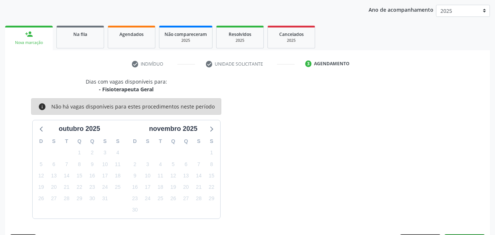
scroll to position [116, 0]
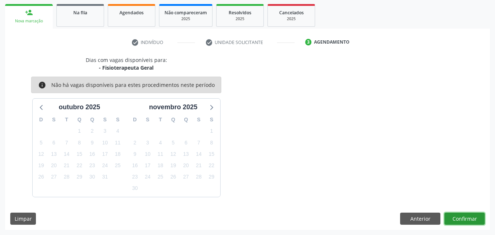
click at [466, 220] on button "Confirmar" at bounding box center [465, 219] width 40 height 12
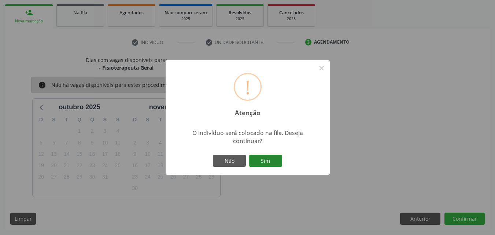
click at [257, 159] on button "Sim" at bounding box center [265, 161] width 33 height 12
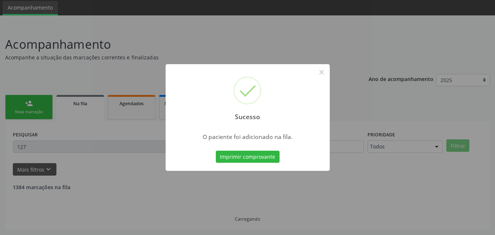
scroll to position [17, 0]
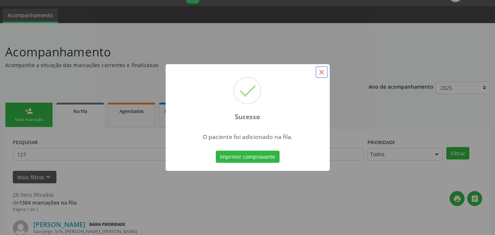
click at [324, 73] on button "×" at bounding box center [322, 72] width 12 height 12
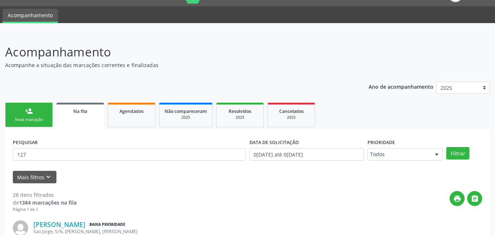
click at [30, 110] on div "person_add" at bounding box center [29, 111] width 8 height 8
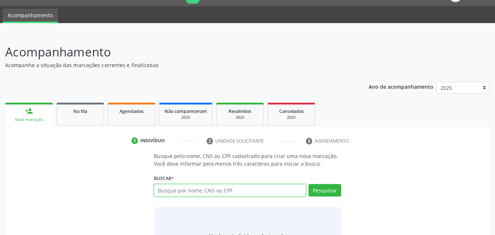
click at [226, 190] on input "text" at bounding box center [230, 190] width 153 height 12
type input "[PERSON_NAME]"
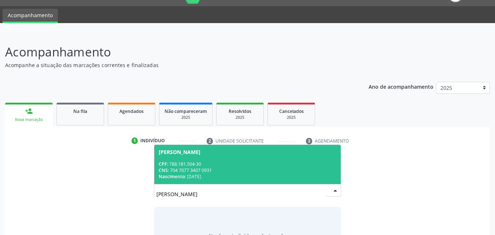
click at [248, 164] on div "CPF: 788.181.504-30" at bounding box center [248, 164] width 178 height 6
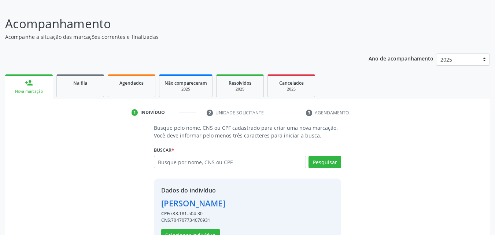
scroll to position [69, 0]
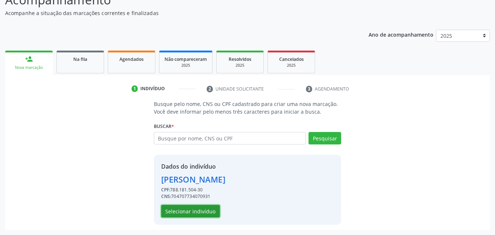
click at [202, 212] on button "Selecionar indivíduo" at bounding box center [190, 211] width 59 height 12
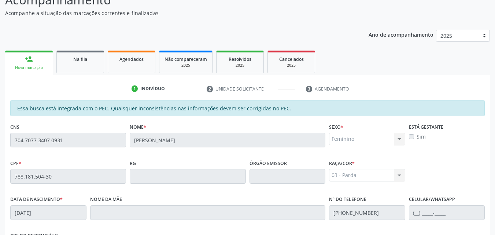
scroll to position [194, 0]
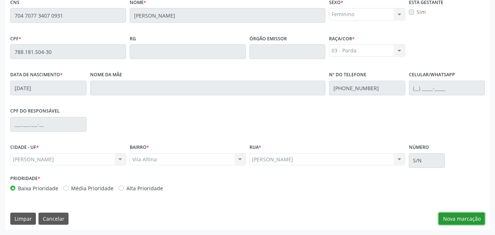
click at [467, 215] on button "Nova marcação" at bounding box center [462, 219] width 46 height 12
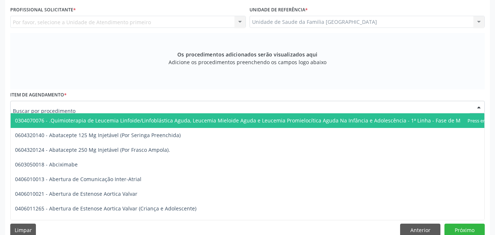
click at [95, 109] on div at bounding box center [247, 107] width 475 height 12
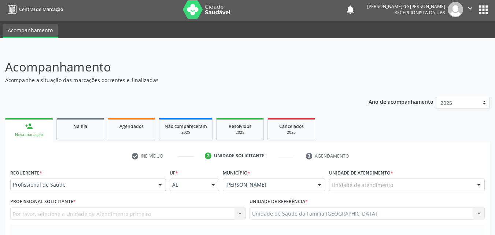
scroll to position [0, 0]
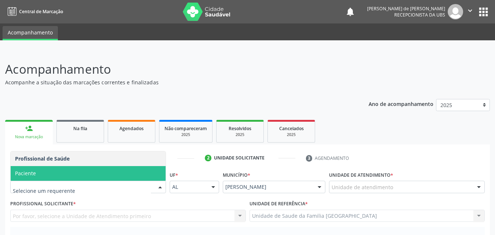
click at [43, 169] on span "Paciente" at bounding box center [88, 173] width 155 height 15
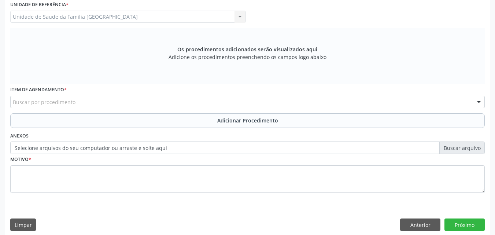
scroll to position [205, 0]
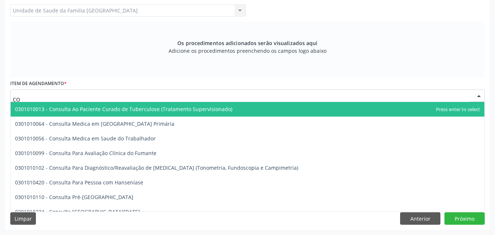
type input "C"
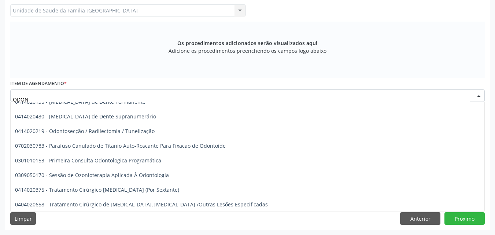
scroll to position [198, 0]
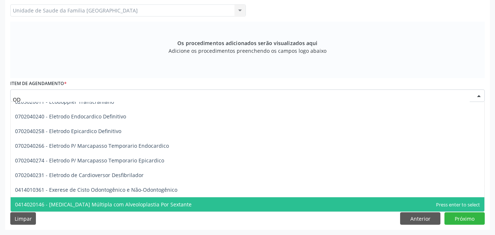
type input "O"
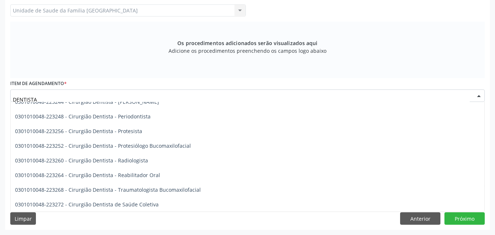
scroll to position [227, 0]
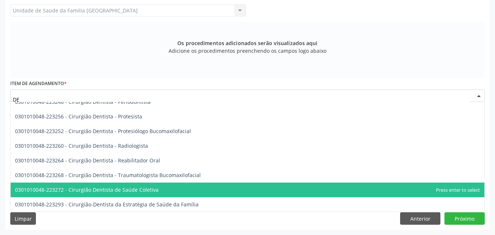
type input "D"
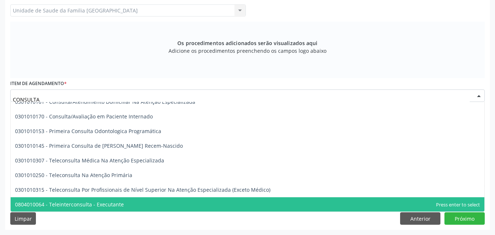
scroll to position [242, 0]
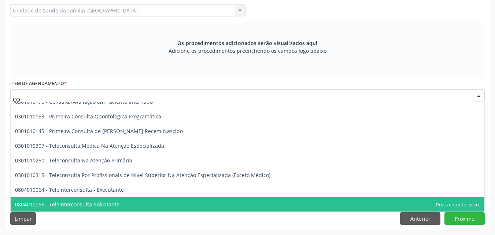
type input "C"
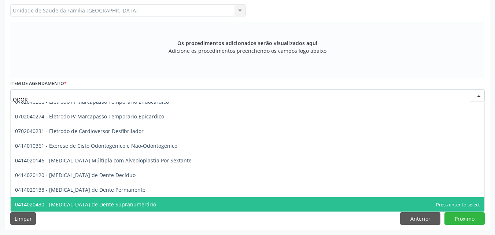
scroll to position [0, 0]
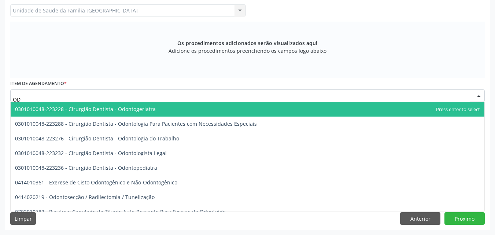
type input "O"
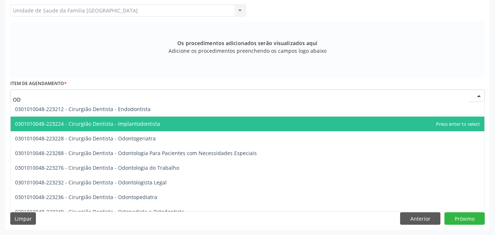
type input "O"
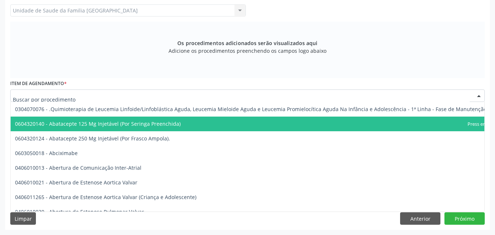
type input "W"
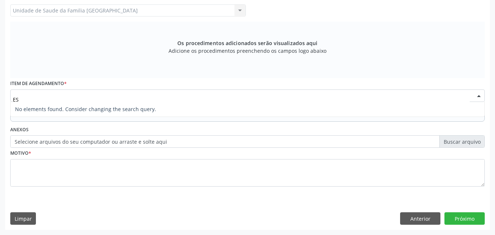
type input "E"
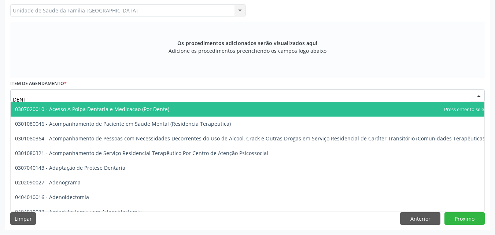
type input "DENTI"
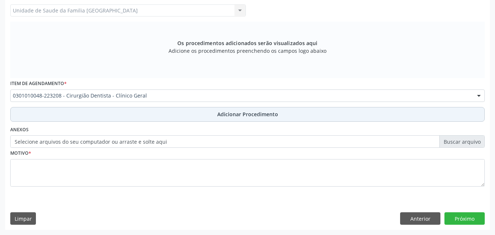
click at [118, 111] on button "Adicionar Procedimento" at bounding box center [247, 114] width 475 height 15
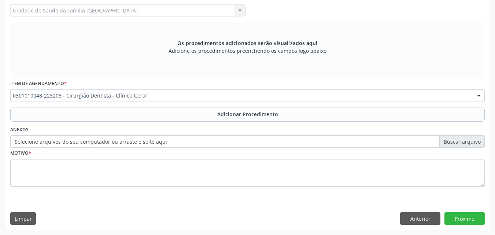
scroll to position [178, 0]
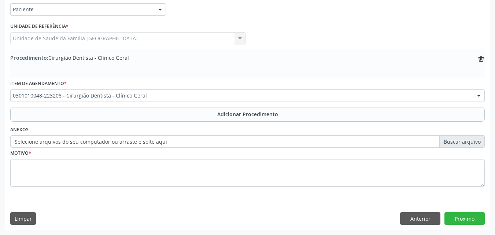
click at [113, 147] on label "Selecione arquivos do seu computador ou arraste e solte aqui" at bounding box center [247, 141] width 475 height 12
click at [113, 147] on input "Selecione arquivos do seu computador ou arraste e solte aqui" at bounding box center [247, 141] width 475 height 12
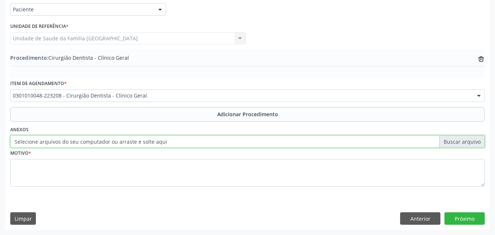
type input "C:\fakepath\7.jpg"
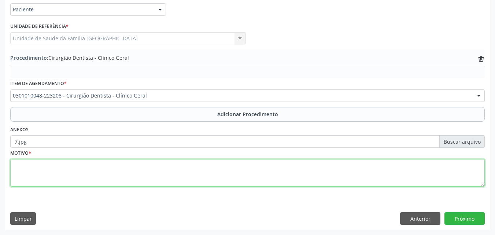
click at [117, 178] on textarea at bounding box center [247, 173] width 475 height 28
type textarea "HIPERPLASIA GENGIVAL."
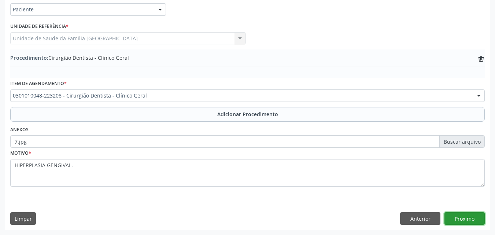
click at [452, 215] on button "Próximo" at bounding box center [465, 218] width 40 height 12
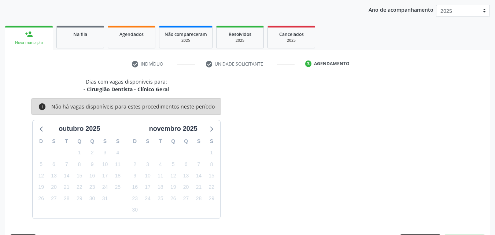
scroll to position [116, 0]
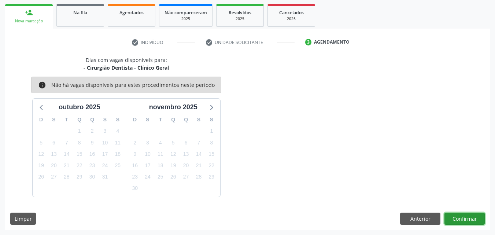
click at [458, 214] on button "Confirmar" at bounding box center [465, 219] width 40 height 12
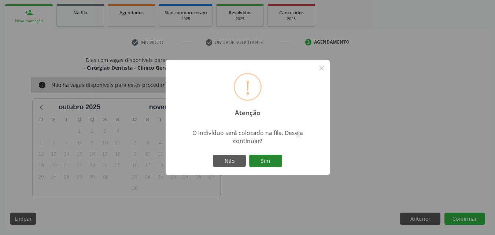
click at [268, 164] on button "Sim" at bounding box center [265, 161] width 33 height 12
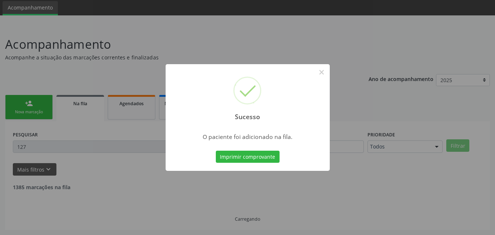
scroll to position [17, 0]
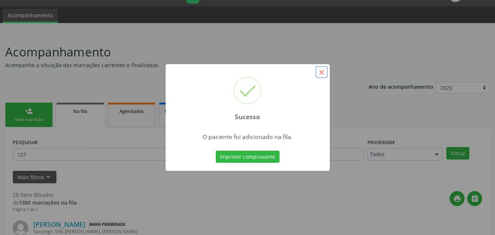
click at [322, 71] on button "×" at bounding box center [322, 72] width 12 height 12
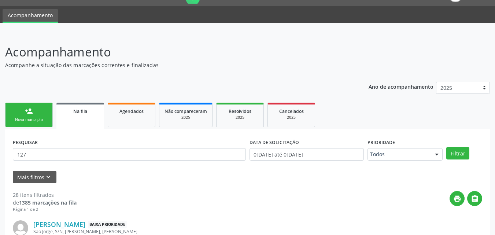
click at [30, 113] on div "person_add" at bounding box center [29, 111] width 8 height 8
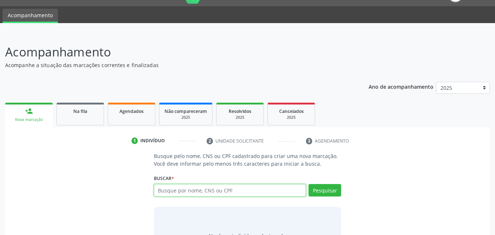
click at [195, 190] on input "text" at bounding box center [230, 190] width 153 height 12
type input "700805948806682"
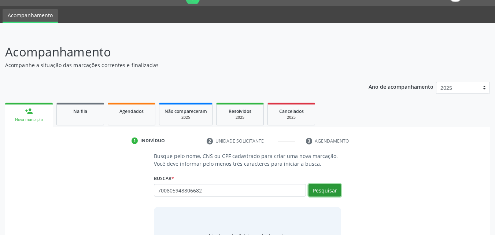
click at [325, 192] on button "Pesquisar" at bounding box center [325, 190] width 33 height 12
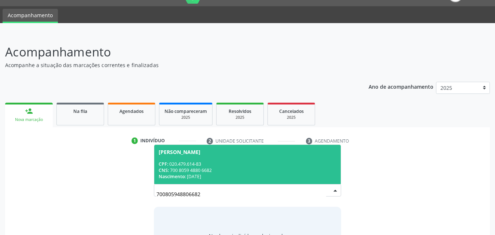
click at [250, 151] on div "[PERSON_NAME]" at bounding box center [248, 152] width 178 height 6
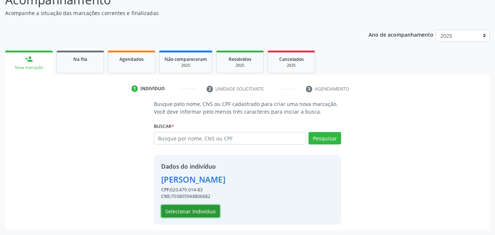
click at [200, 207] on button "Selecionar indivíduo" at bounding box center [190, 211] width 59 height 12
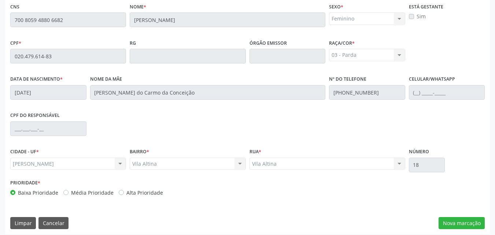
scroll to position [194, 0]
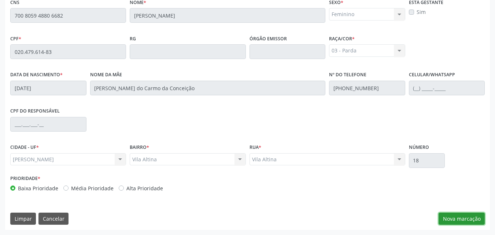
click at [445, 215] on button "Nova marcação" at bounding box center [462, 219] width 46 height 12
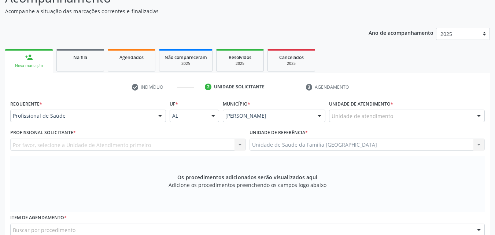
scroll to position [0, 0]
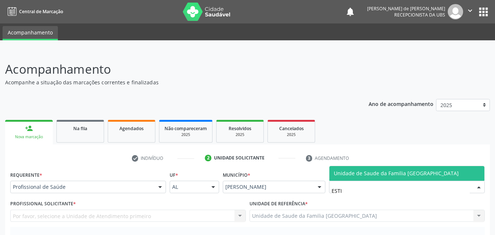
type input "ESTIV"
click at [336, 172] on span "Unidade de Saude da Familia [GEOGRAPHIC_DATA]" at bounding box center [396, 173] width 125 height 7
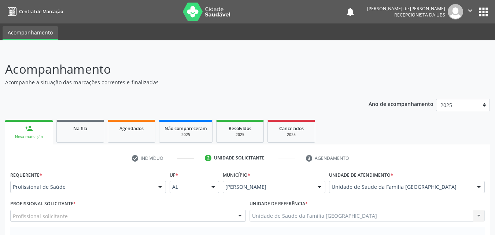
click at [83, 214] on div "Profissional solicitante" at bounding box center [128, 216] width 236 height 12
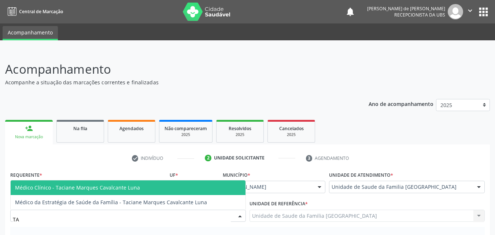
type input "TAC"
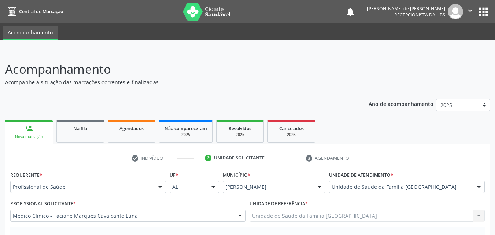
scroll to position [171, 0]
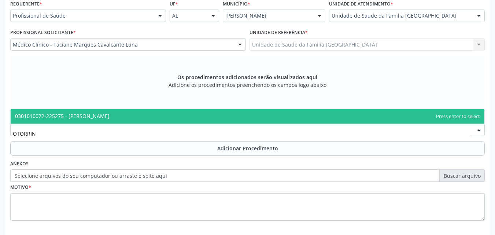
type input "OTORRINO"
click at [32, 113] on span "0301010072-225275 - [PERSON_NAME]" at bounding box center [62, 116] width 95 height 7
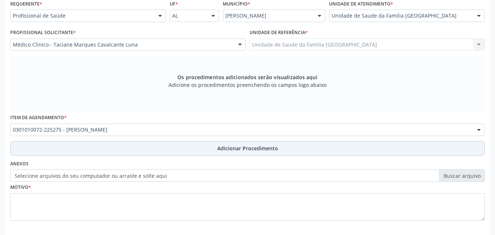
click at [73, 145] on button "Adicionar Procedimento" at bounding box center [247, 148] width 475 height 15
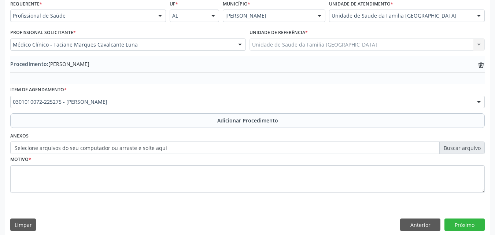
click at [71, 150] on label "Selecione arquivos do seu computador ou arraste e solte aqui" at bounding box center [247, 148] width 475 height 12
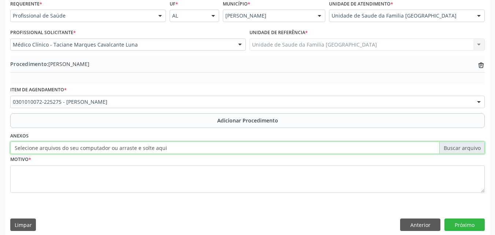
click at [71, 150] on input "Selecione arquivos do seu computador ou arraste e solte aqui" at bounding box center [247, 148] width 475 height 12
type input "C:\fakepath\8.jpg"
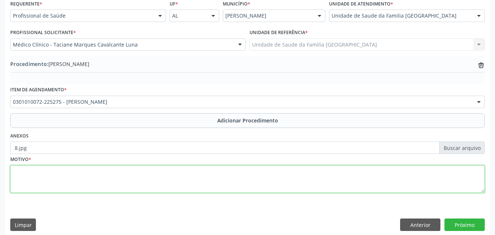
click at [119, 182] on textarea at bounding box center [247, 179] width 475 height 28
type textarea "H931-[MEDICAL_DATA]."
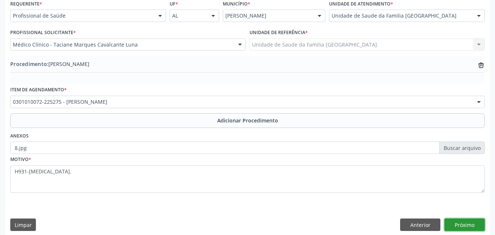
click at [469, 225] on button "Próximo" at bounding box center [465, 225] width 40 height 12
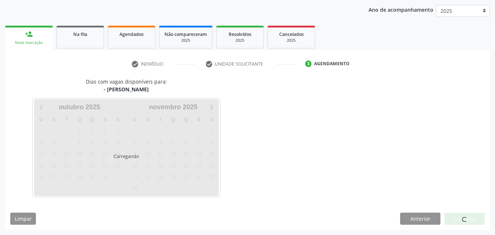
scroll to position [116, 0]
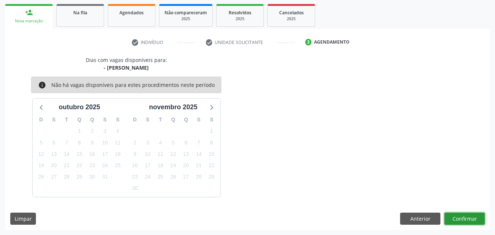
click at [467, 220] on button "Confirmar" at bounding box center [465, 219] width 40 height 12
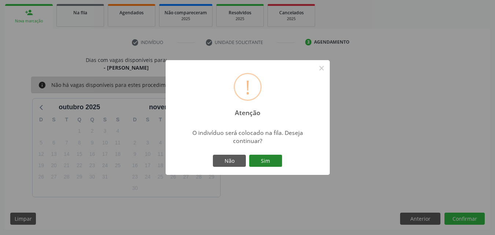
click at [264, 160] on button "Sim" at bounding box center [265, 161] width 33 height 12
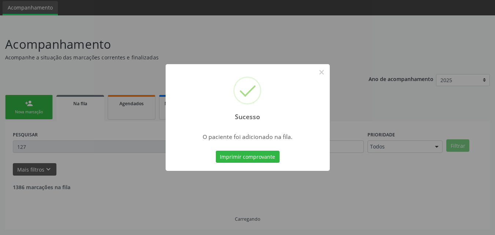
scroll to position [17, 0]
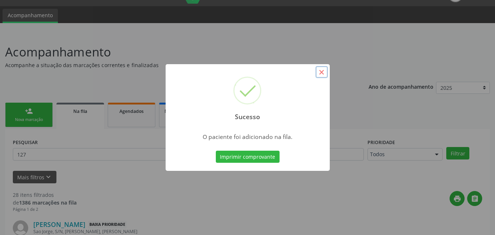
click at [323, 73] on button "×" at bounding box center [322, 72] width 12 height 12
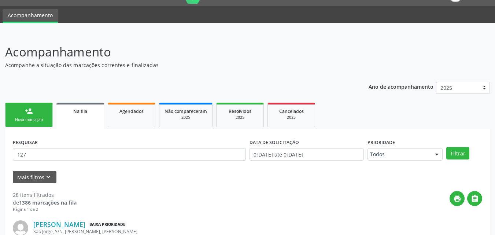
click at [30, 111] on div "person_add" at bounding box center [29, 111] width 8 height 8
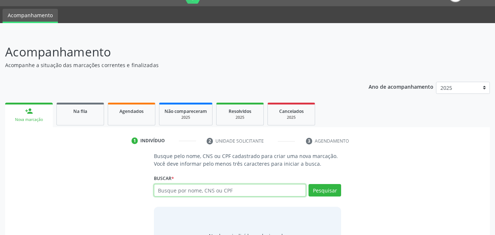
click at [174, 193] on input "text" at bounding box center [230, 190] width 153 height 12
type input "02047961483"
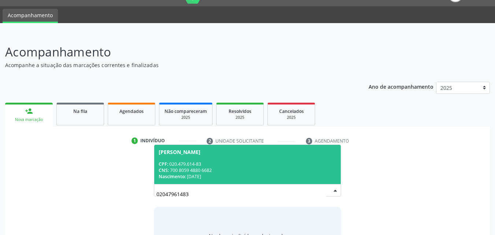
click at [229, 163] on div "CPF: 020.479.614-83" at bounding box center [248, 164] width 178 height 6
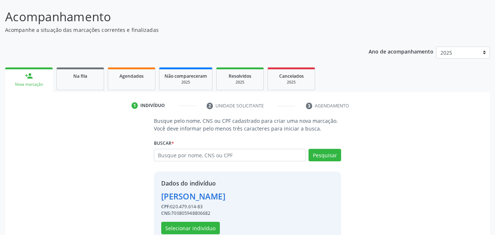
scroll to position [69, 0]
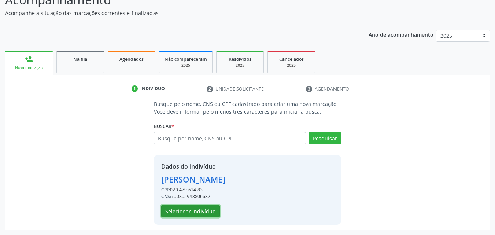
click at [214, 211] on button "Selecionar indivíduo" at bounding box center [190, 211] width 59 height 12
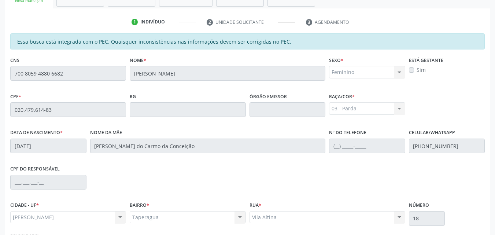
scroll to position [194, 0]
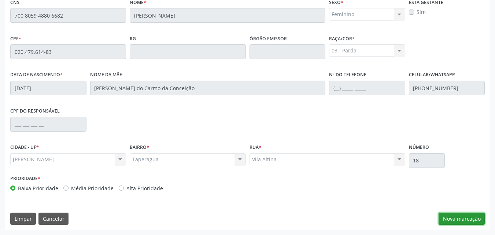
click at [468, 216] on button "Nova marcação" at bounding box center [462, 219] width 46 height 12
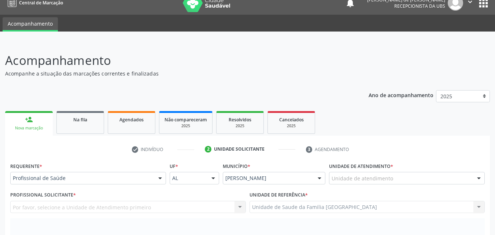
scroll to position [0, 0]
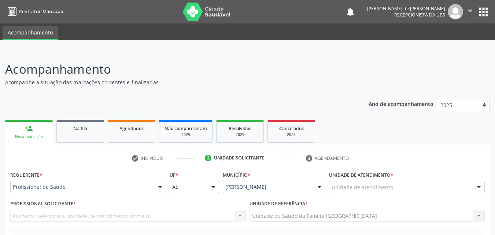
click at [425, 185] on div "Unidade de atendimento" at bounding box center [407, 187] width 156 height 12
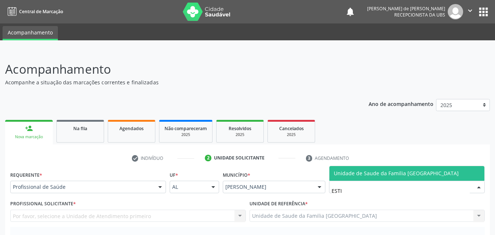
type input "ESTIV"
click at [337, 171] on span "Unidade de Saude da Familia [GEOGRAPHIC_DATA]" at bounding box center [396, 173] width 125 height 7
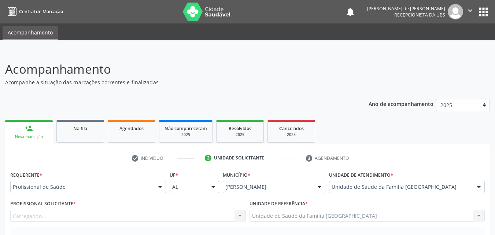
scroll to position [171, 0]
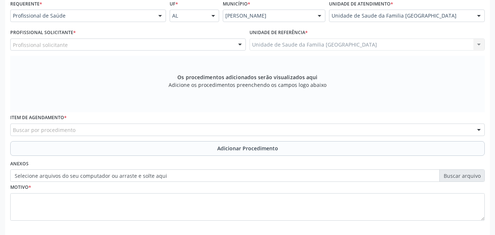
click at [36, 51] on div "Profissional Solicitante * Profissional solicitante Assistente Administrativo -…" at bounding box center [127, 41] width 239 height 29
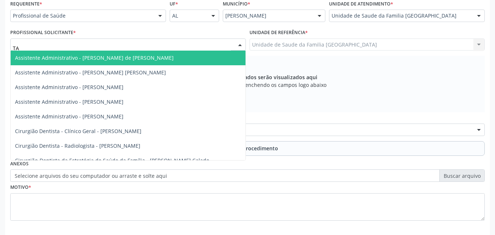
type input "TAC"
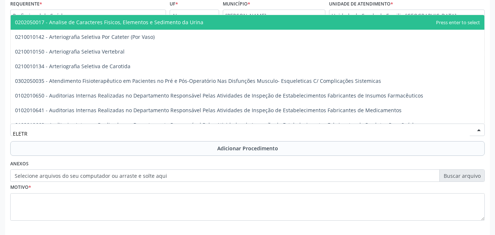
type input "ELETRO"
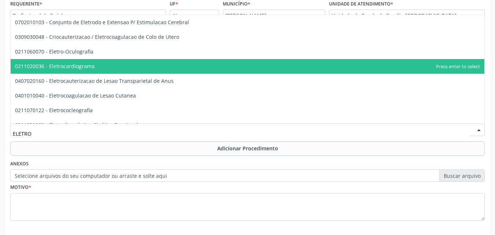
click at [90, 67] on span "0211020036 - Eletrocardiograma" at bounding box center [55, 66] width 80 height 7
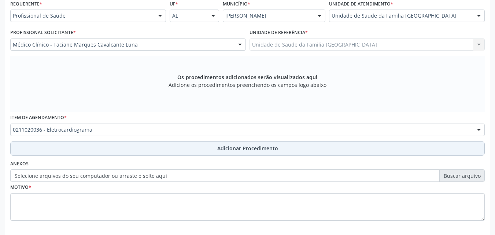
click at [93, 151] on button "Adicionar Procedimento" at bounding box center [247, 148] width 475 height 15
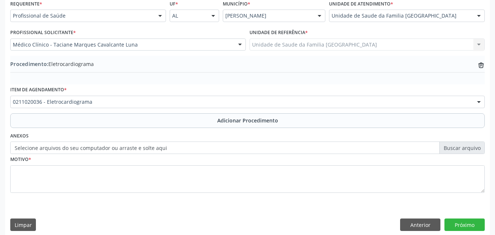
click at [91, 149] on label "Selecione arquivos do seu computador ou arraste e solte aqui" at bounding box center [247, 148] width 475 height 12
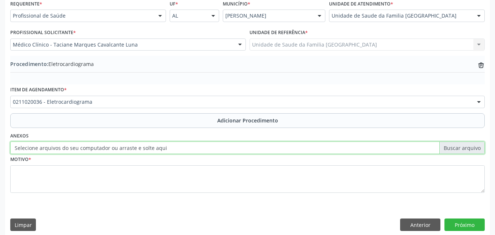
click at [91, 149] on input "Selecione arquivos do seu computador ou arraste e solte aqui" at bounding box center [247, 148] width 475 height 12
type input "C:\fakepath\8.jpg"
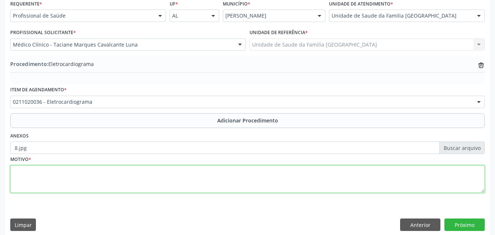
click at [277, 181] on textarea at bounding box center [247, 179] width 475 height 28
type textarea "DOR TORÁCICA, TAQUICARDIA."
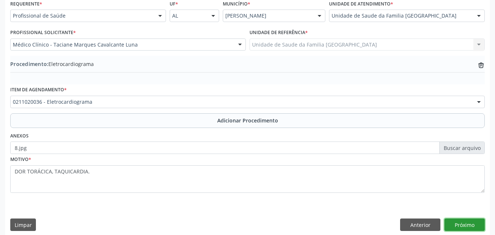
click at [453, 225] on button "Próximo" at bounding box center [465, 225] width 40 height 12
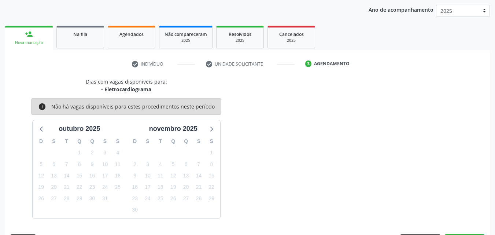
scroll to position [116, 0]
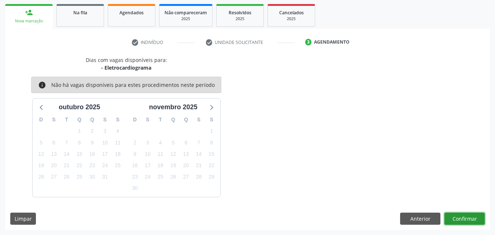
click at [459, 217] on button "Confirmar" at bounding box center [465, 219] width 40 height 12
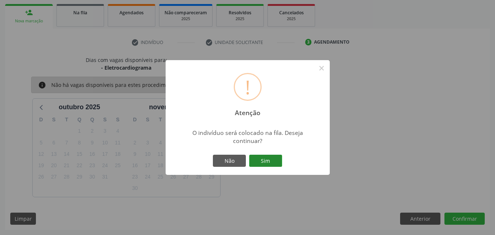
click at [272, 158] on button "Sim" at bounding box center [265, 161] width 33 height 12
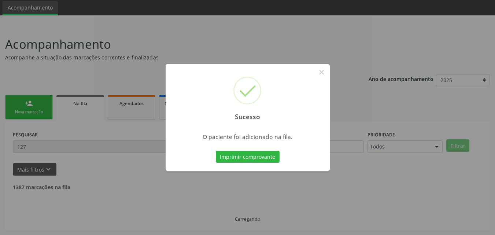
scroll to position [17, 0]
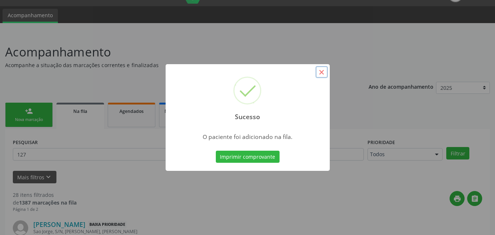
click at [324, 75] on button "×" at bounding box center [322, 72] width 12 height 12
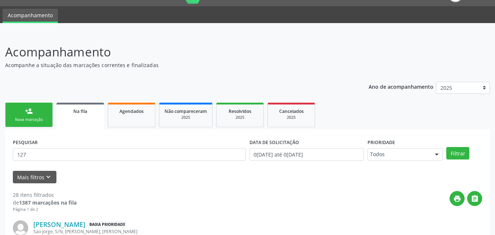
click at [25, 115] on link "person_add Nova marcação" at bounding box center [29, 115] width 48 height 25
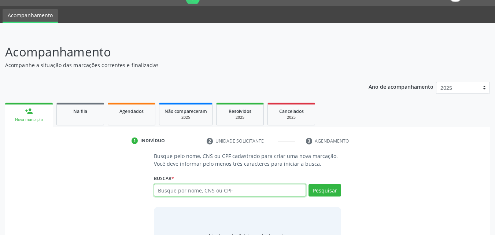
click at [179, 188] on input "text" at bounding box center [230, 190] width 153 height 12
type input "700800951615790"
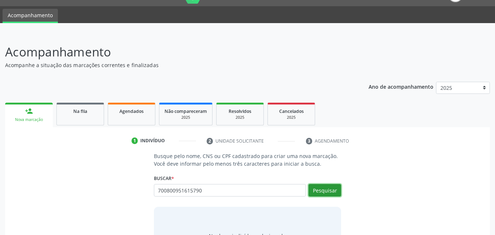
click at [334, 191] on button "Pesquisar" at bounding box center [325, 190] width 33 height 12
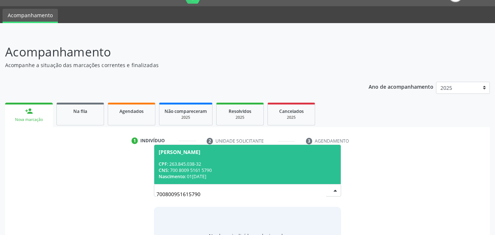
click at [248, 169] on div "CNS: 700 8009 5161 5790" at bounding box center [248, 170] width 178 height 6
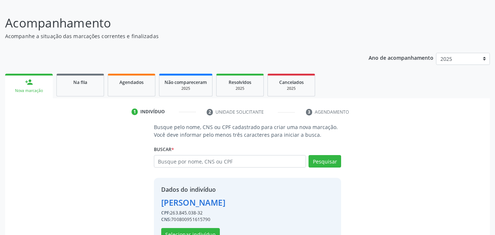
scroll to position [69, 0]
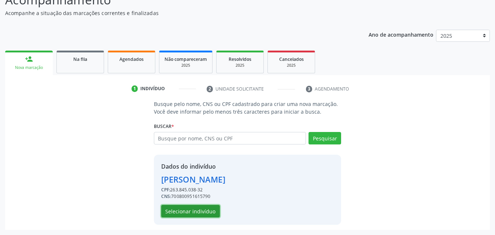
click at [210, 207] on button "Selecionar indivíduo" at bounding box center [190, 211] width 59 height 12
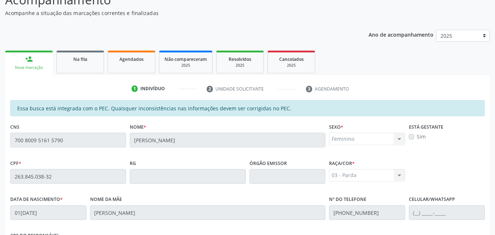
scroll to position [194, 0]
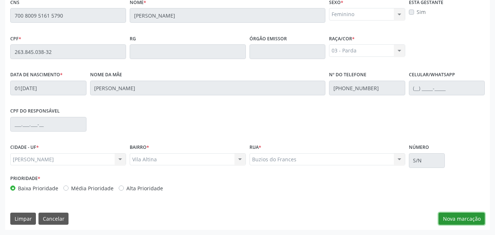
click at [447, 217] on button "Nova marcação" at bounding box center [462, 219] width 46 height 12
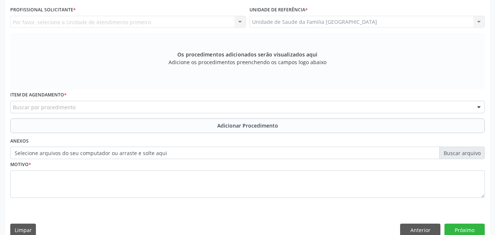
scroll to position [23, 0]
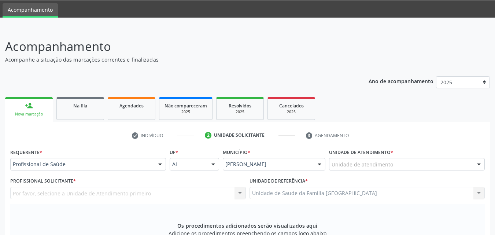
click at [54, 160] on div "Profissional de Saúde" at bounding box center [88, 164] width 156 height 12
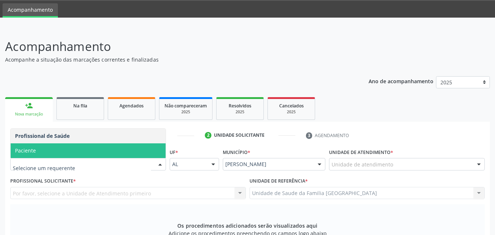
click at [54, 152] on span "Paciente" at bounding box center [88, 150] width 155 height 15
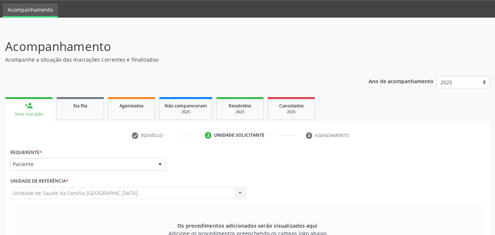
scroll to position [205, 0]
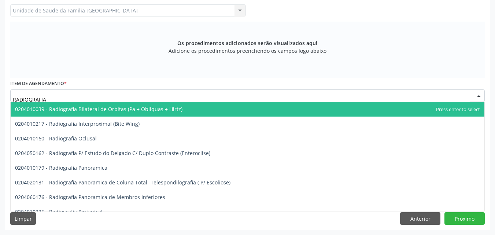
type input "RADIOGRAFIA P"
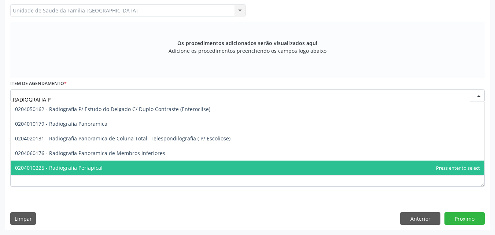
click at [87, 165] on span "0204010225 - Radiografia Periapical" at bounding box center [59, 167] width 88 height 7
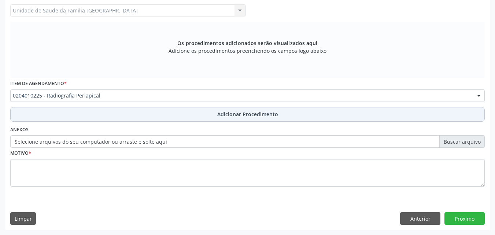
click at [96, 114] on button "Adicionar Procedimento" at bounding box center [247, 114] width 475 height 15
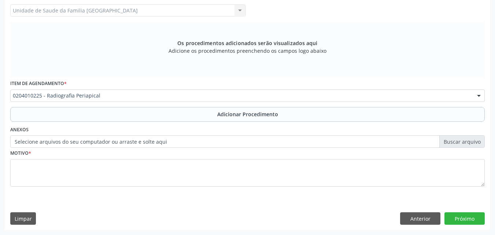
scroll to position [178, 0]
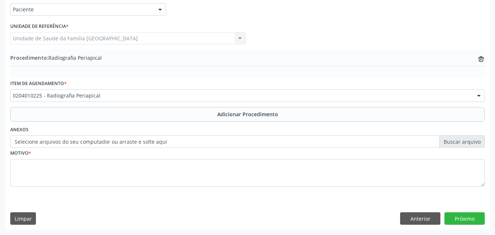
click at [99, 143] on label "Selecione arquivos do seu computador ou arraste e solte aqui" at bounding box center [247, 141] width 475 height 12
click at [99, 143] on input "Selecione arquivos do seu computador ou arraste e solte aqui" at bounding box center [247, 141] width 475 height 12
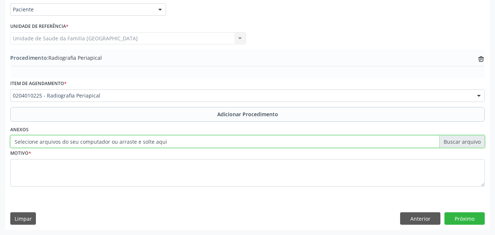
type input "C:\fakepath\10.jpg"
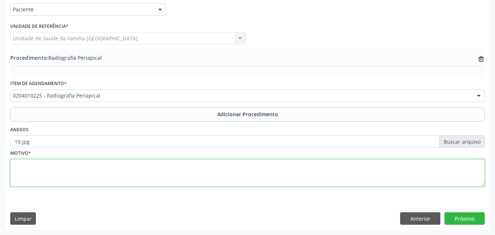
click at [155, 173] on textarea at bounding box center [247, 173] width 475 height 28
type textarea "PACIENTE REFERE DOR FORTE NO 26."
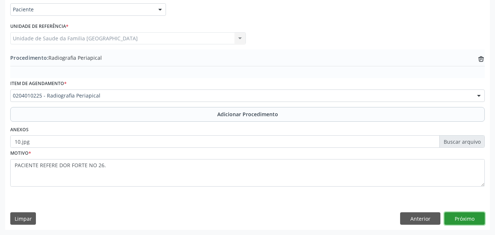
click at [470, 218] on button "Próximo" at bounding box center [465, 218] width 40 height 12
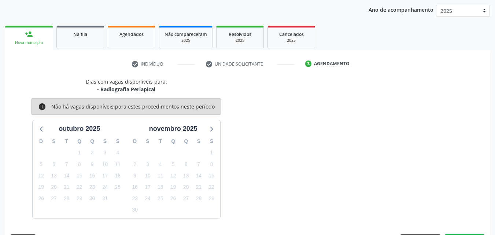
scroll to position [116, 0]
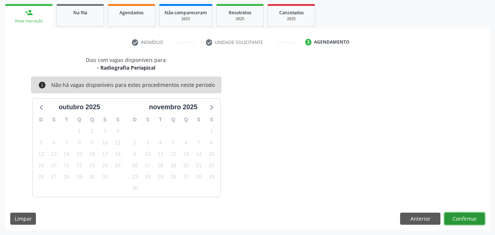
click at [470, 218] on button "Confirmar" at bounding box center [465, 219] width 40 height 12
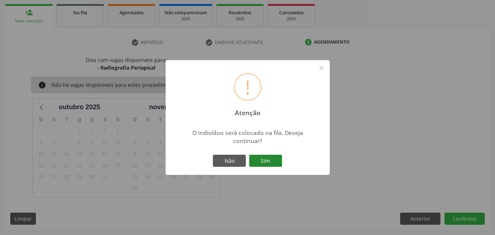
click at [263, 159] on button "Sim" at bounding box center [265, 161] width 33 height 12
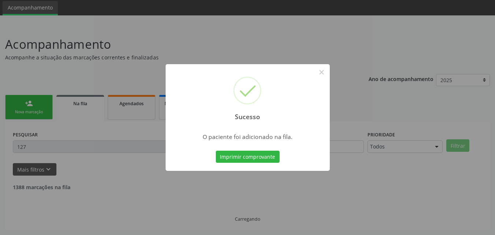
scroll to position [17, 0]
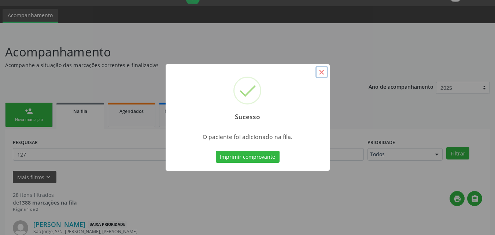
click at [321, 74] on button "×" at bounding box center [322, 72] width 12 height 12
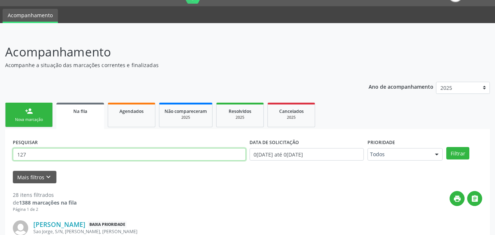
click at [54, 152] on input "127" at bounding box center [129, 154] width 233 height 12
type input "1"
type input "[PERSON_NAME]"
click at [447, 147] on button "Filtrar" at bounding box center [458, 153] width 23 height 12
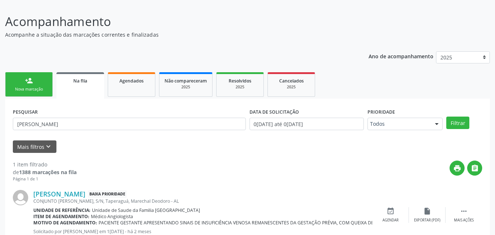
scroll to position [73, 0]
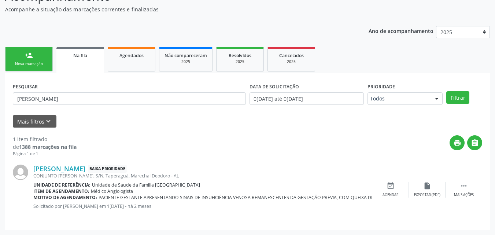
drag, startPoint x: 32, startPoint y: 168, endPoint x: 199, endPoint y: 201, distance: 170.6
click at [199, 201] on div "[PERSON_NAME] Baixa Prioridade CONJUNTO [PERSON_NAME], S/N, Taperaguá, [PERSON_…" at bounding box center [248, 189] width 470 height 65
copy div "[PERSON_NAME] Baixa Prioridade CONJUNTO [PERSON_NAME], S/N, Taperaguá, Marechal…"
